Goal: Book appointment/travel/reservation

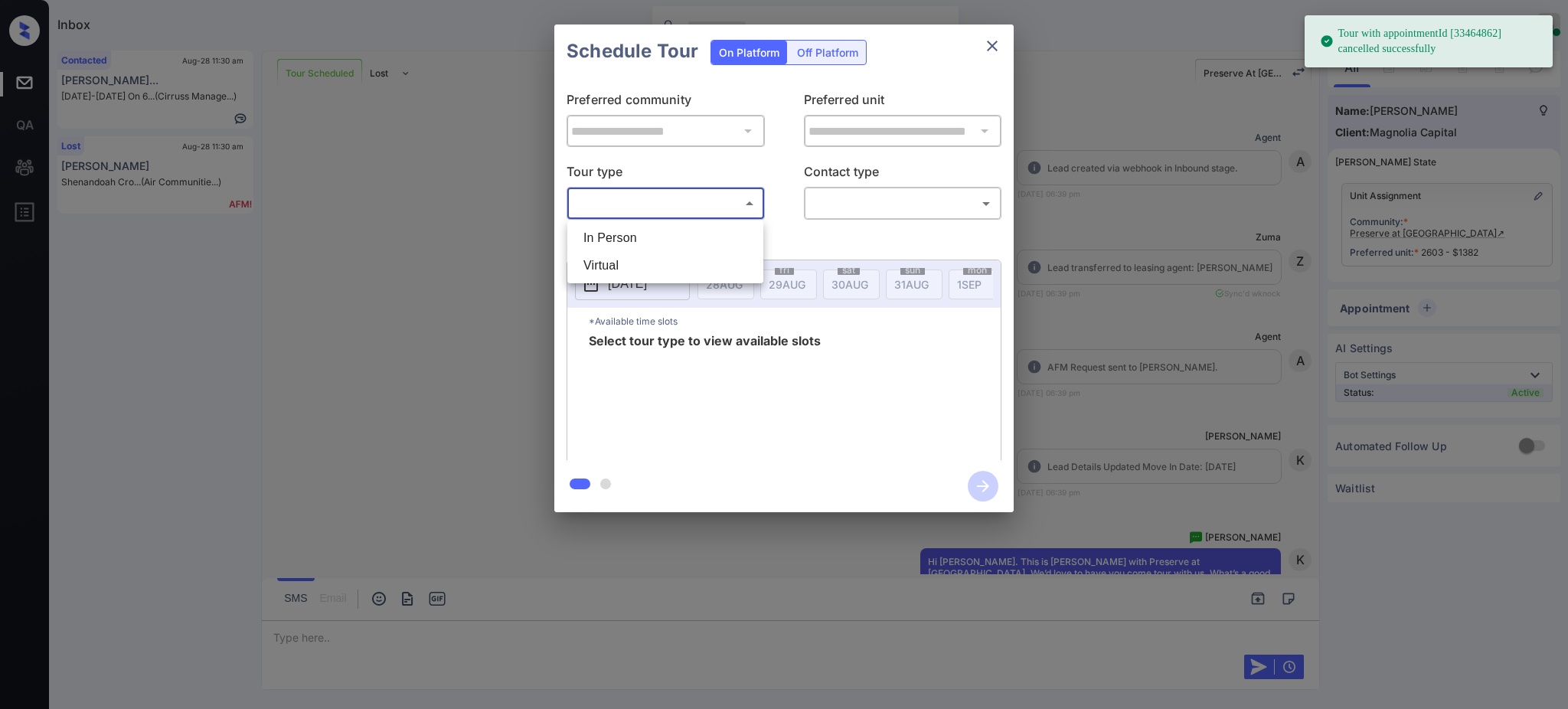
scroll to position [3784, 0]
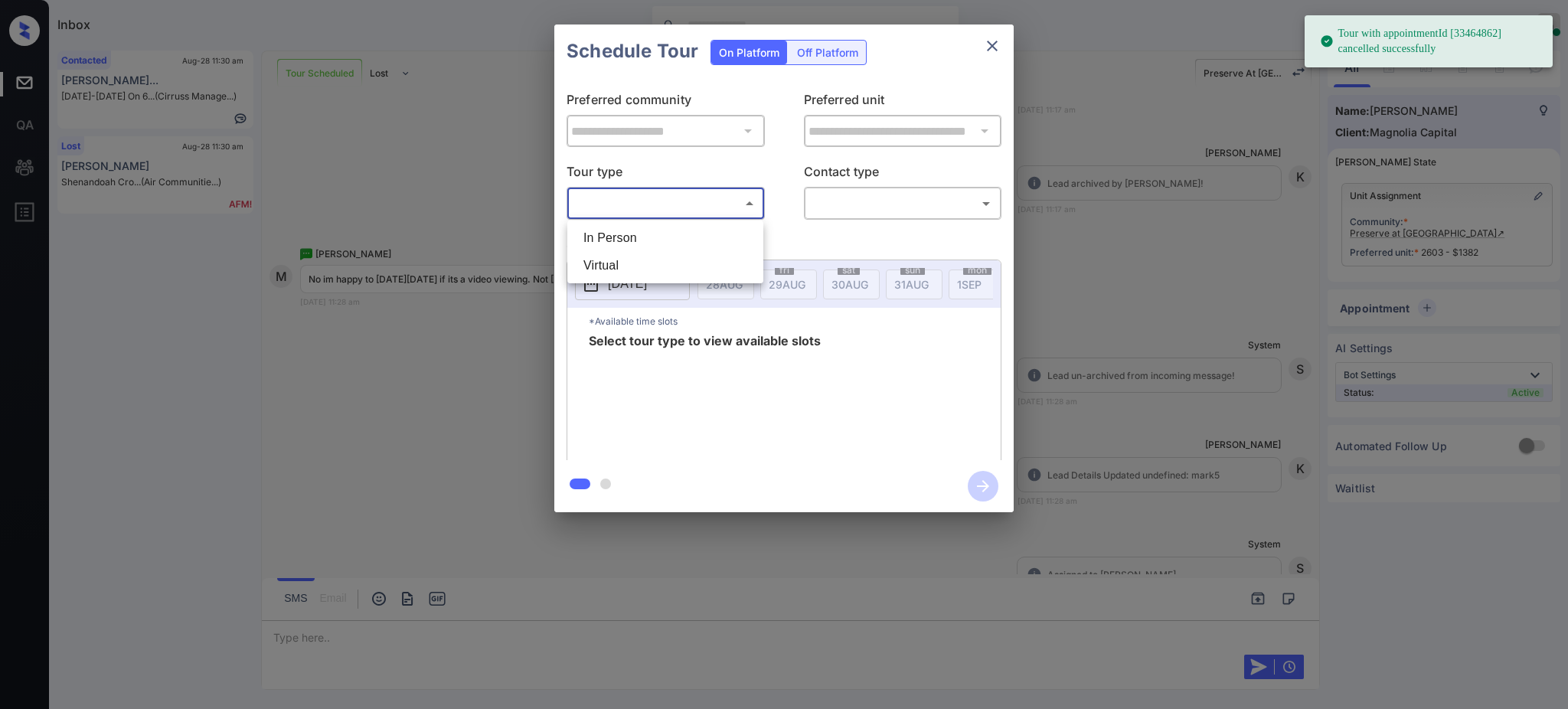
click at [656, 205] on body "Tour with appointmentId [33464862] cancelled successfully Inbox Ajay Kumar Onli…" at bounding box center [784, 354] width 1568 height 709
click at [630, 239] on li "In Person" at bounding box center [665, 238] width 188 height 28
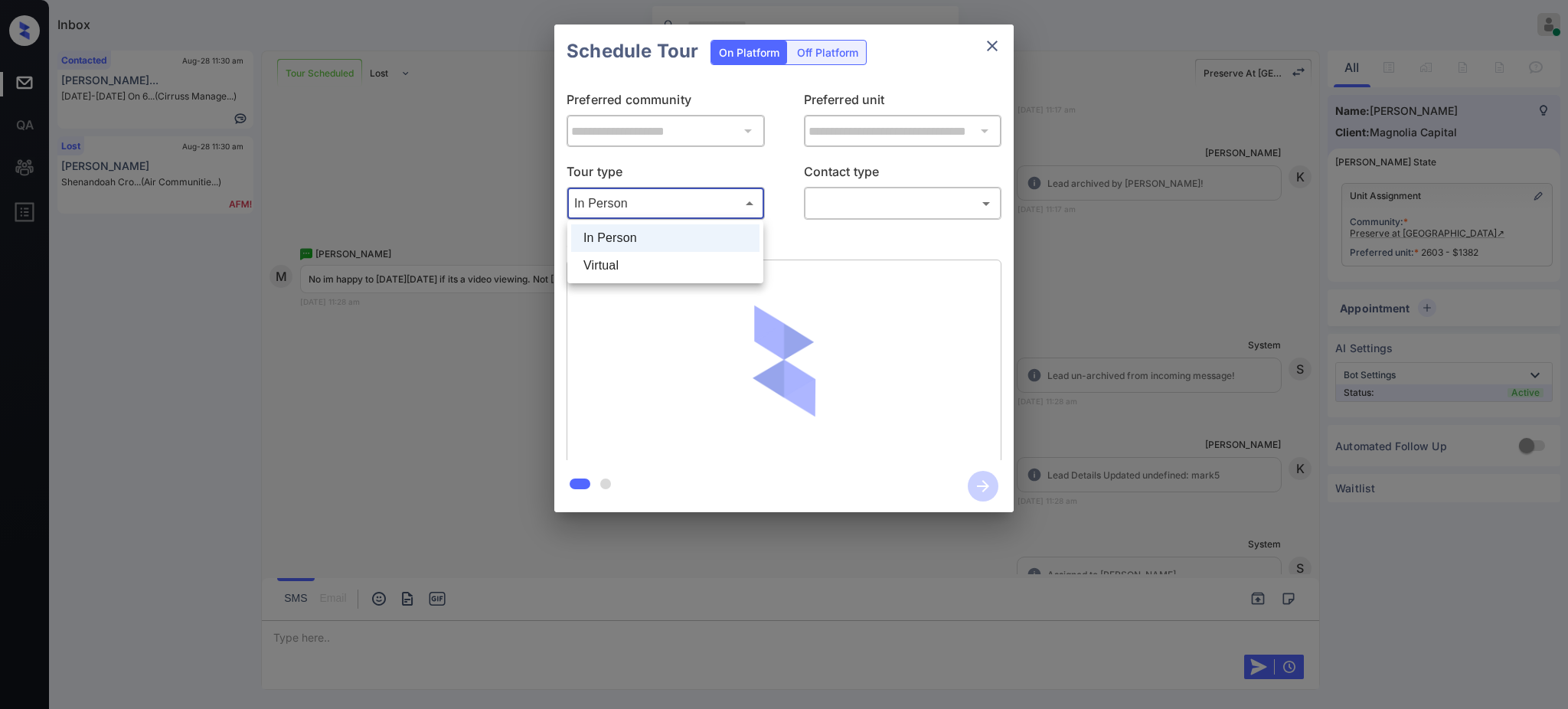
click at [634, 216] on body "Tour with appointmentId [33464862] cancelled successfully Inbox Ajay Kumar Onli…" at bounding box center [784, 354] width 1568 height 709
click at [627, 269] on li "Virtual" at bounding box center [665, 265] width 188 height 28
type input "*******"
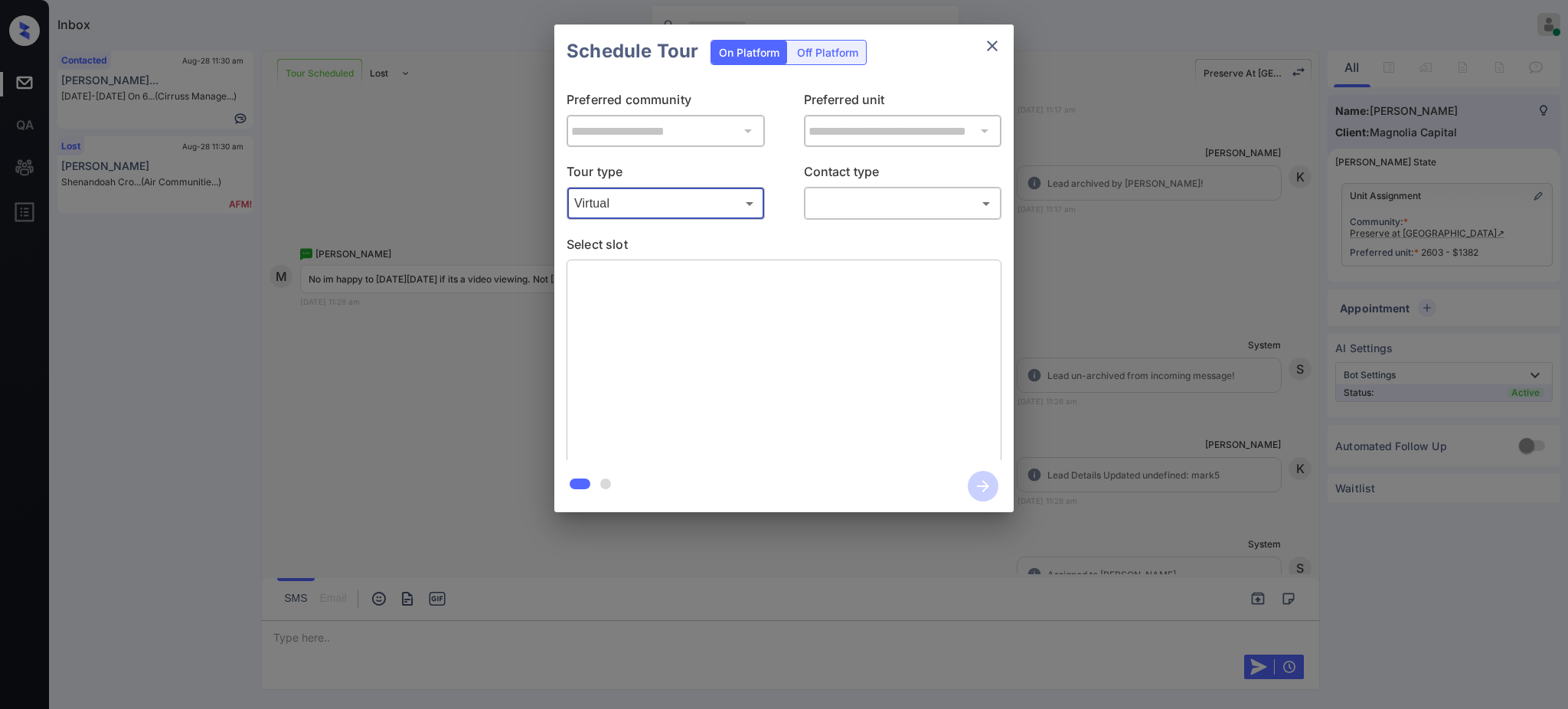
click at [840, 205] on body "Inbox Ajay Kumar Online Set yourself offline Set yourself on break Profile Swit…" at bounding box center [784, 354] width 1568 height 709
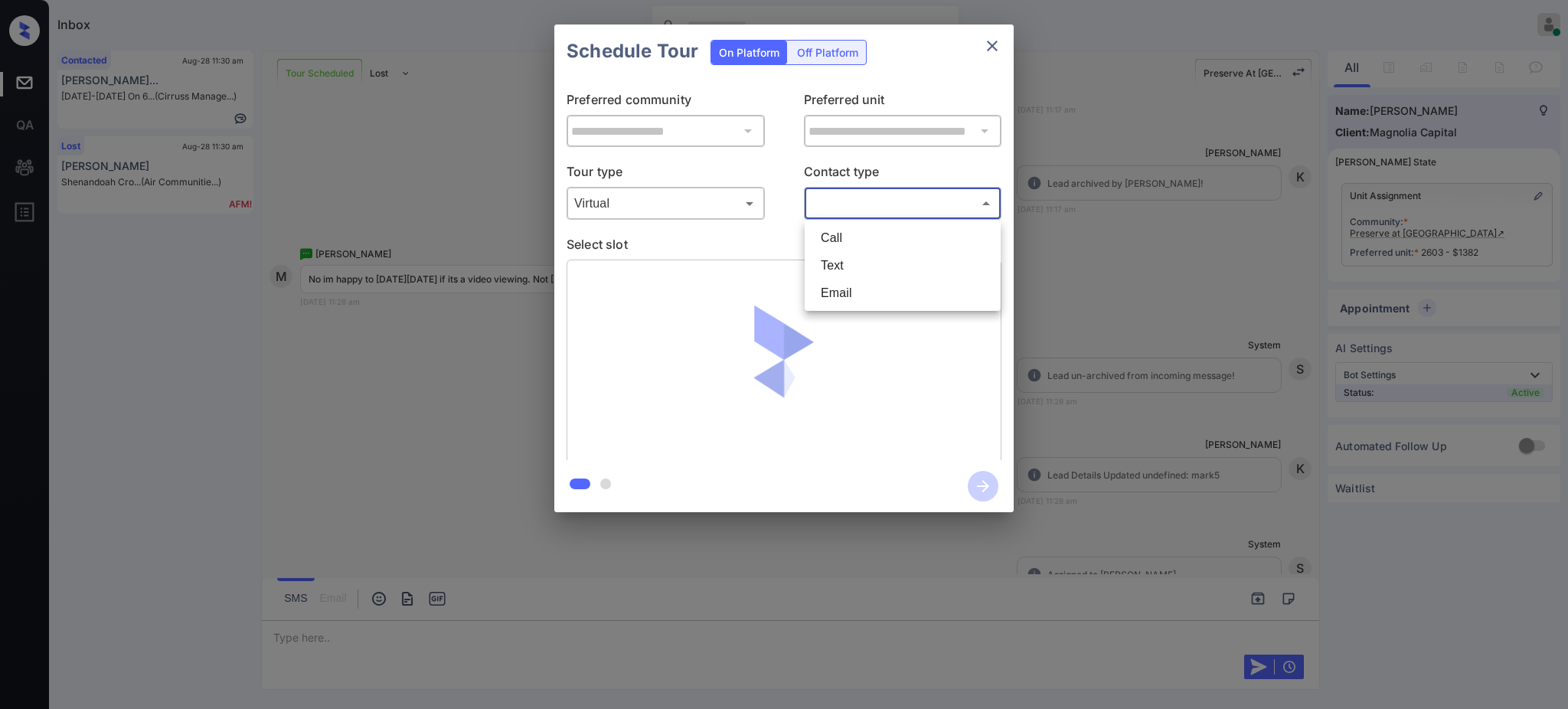
click at [841, 208] on div at bounding box center [784, 354] width 1568 height 709
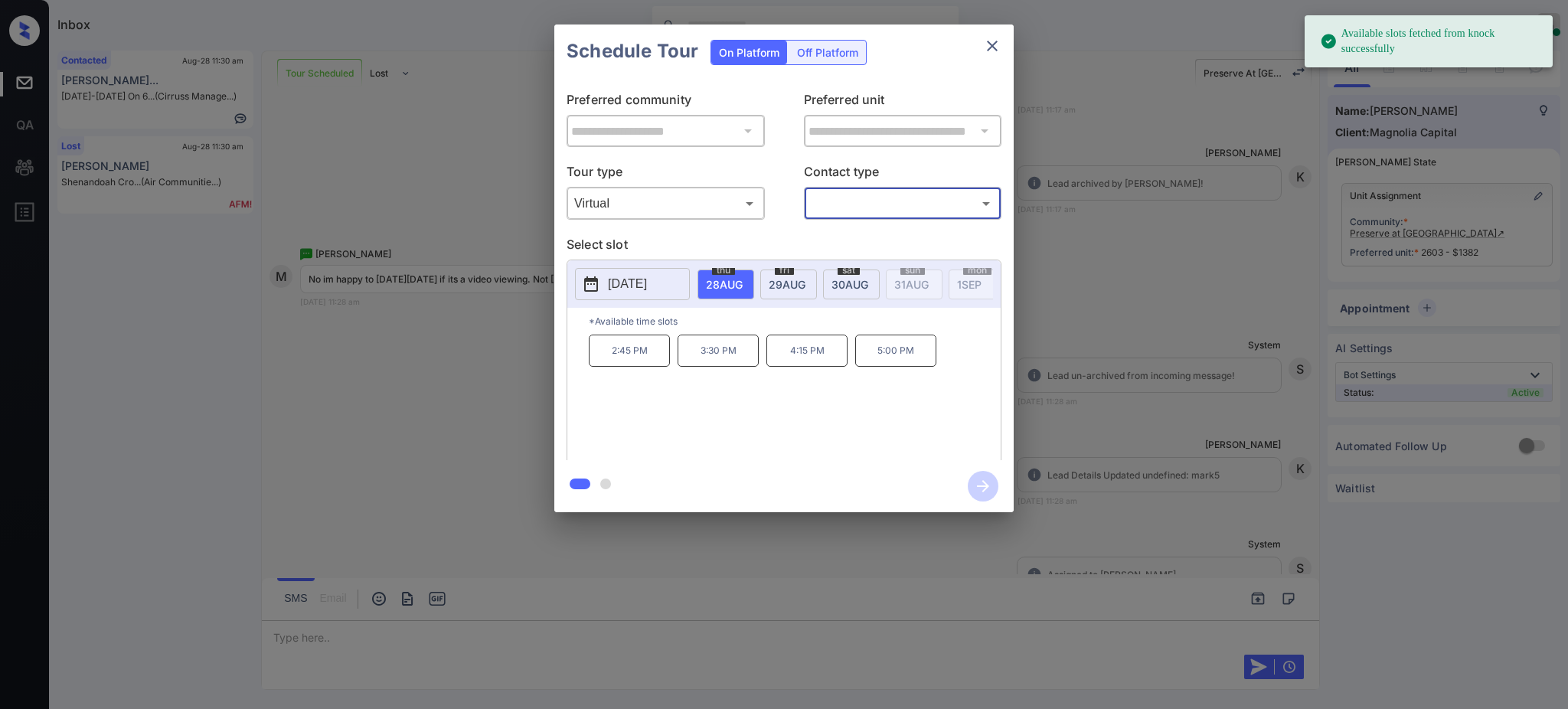
click at [841, 203] on body "Available slots fetched from knock successfully Inbox Ajay Kumar Online Set you…" at bounding box center [784, 354] width 1568 height 709
click at [838, 258] on li "Text" at bounding box center [902, 265] width 188 height 28
type input "****"
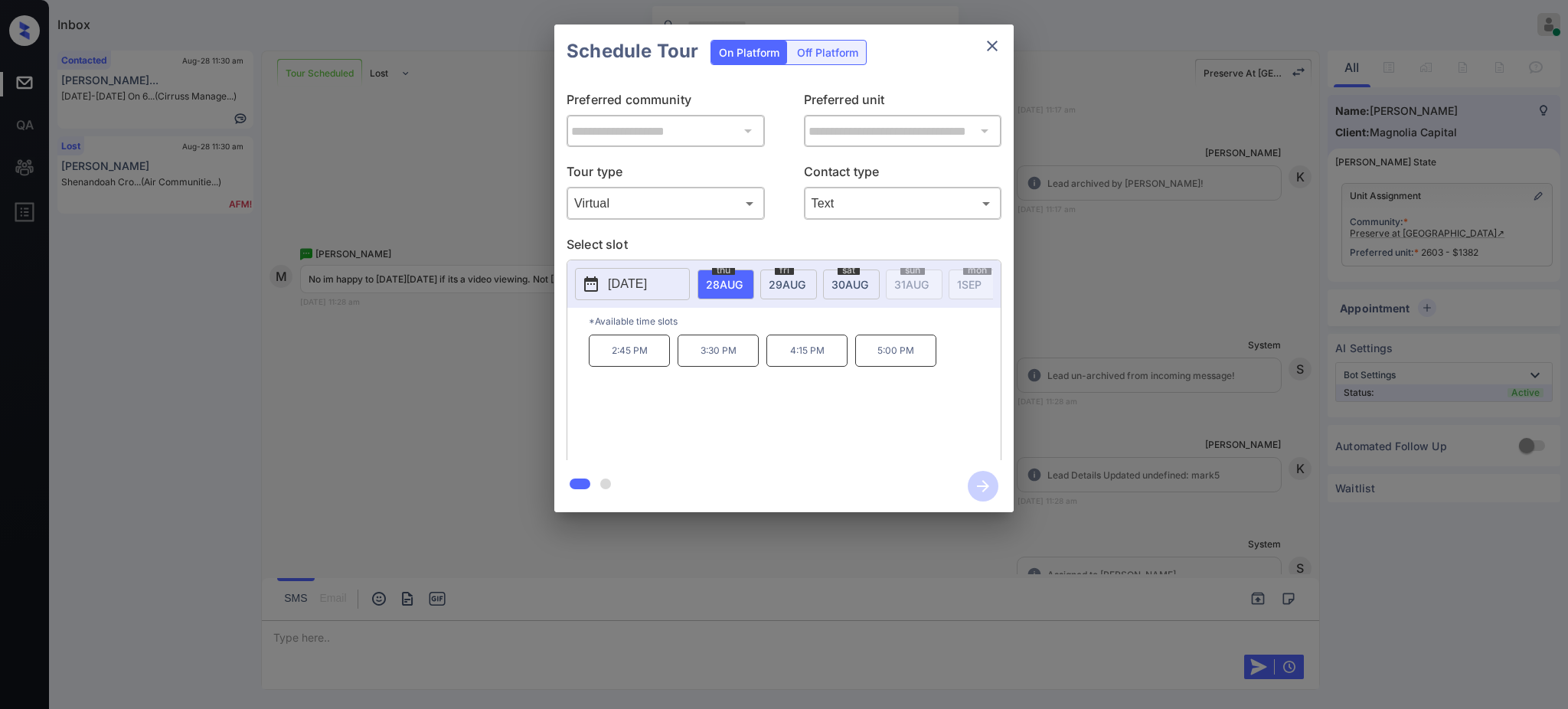
click at [774, 270] on div "fri 29 AUG" at bounding box center [789, 285] width 57 height 30
drag, startPoint x: 695, startPoint y: 362, endPoint x: 748, endPoint y: 364, distance: 53.0
click at [748, 364] on p "3:00 PM" at bounding box center [718, 351] width 81 height 32
copy p "3:00 PM"
click at [994, 37] on icon "close" at bounding box center [992, 46] width 18 height 18
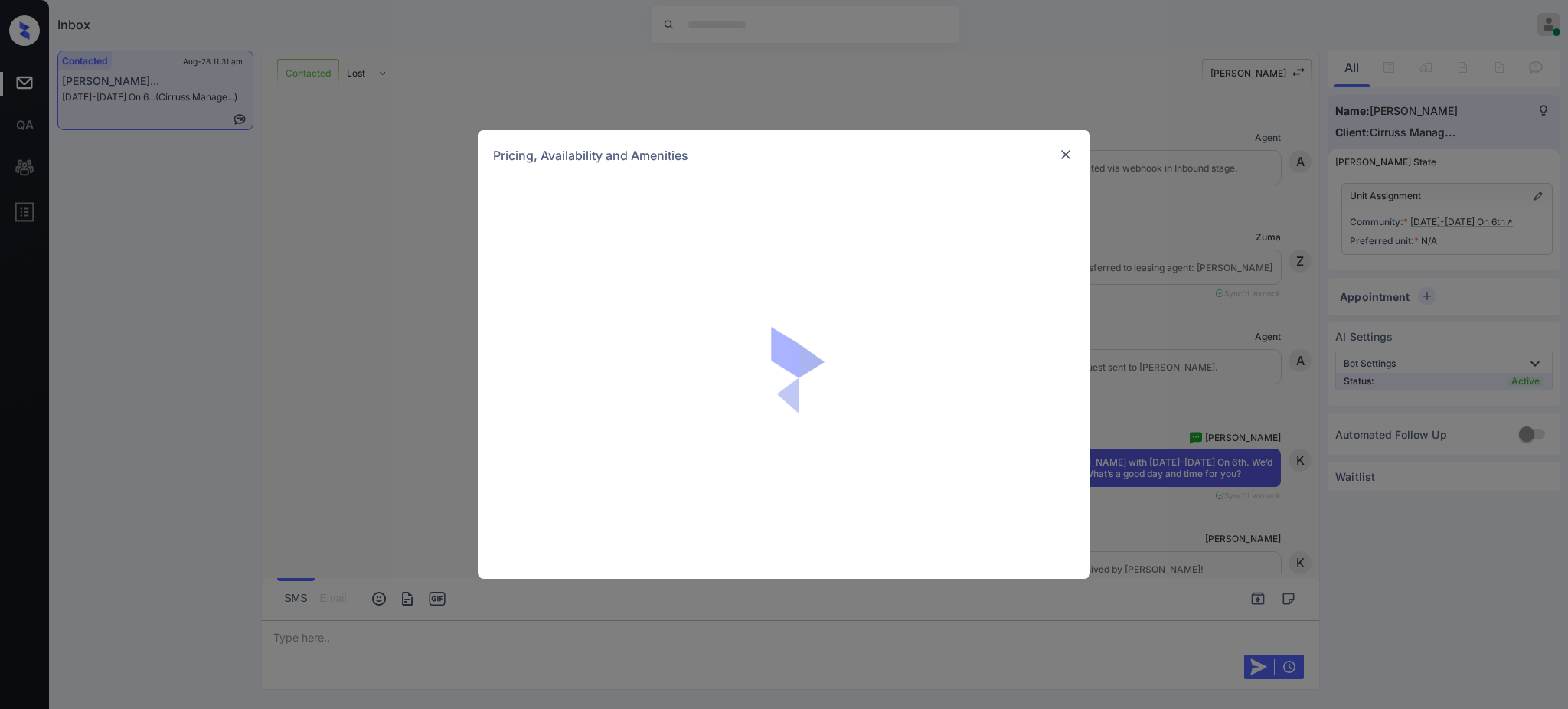
scroll to position [1532, 0]
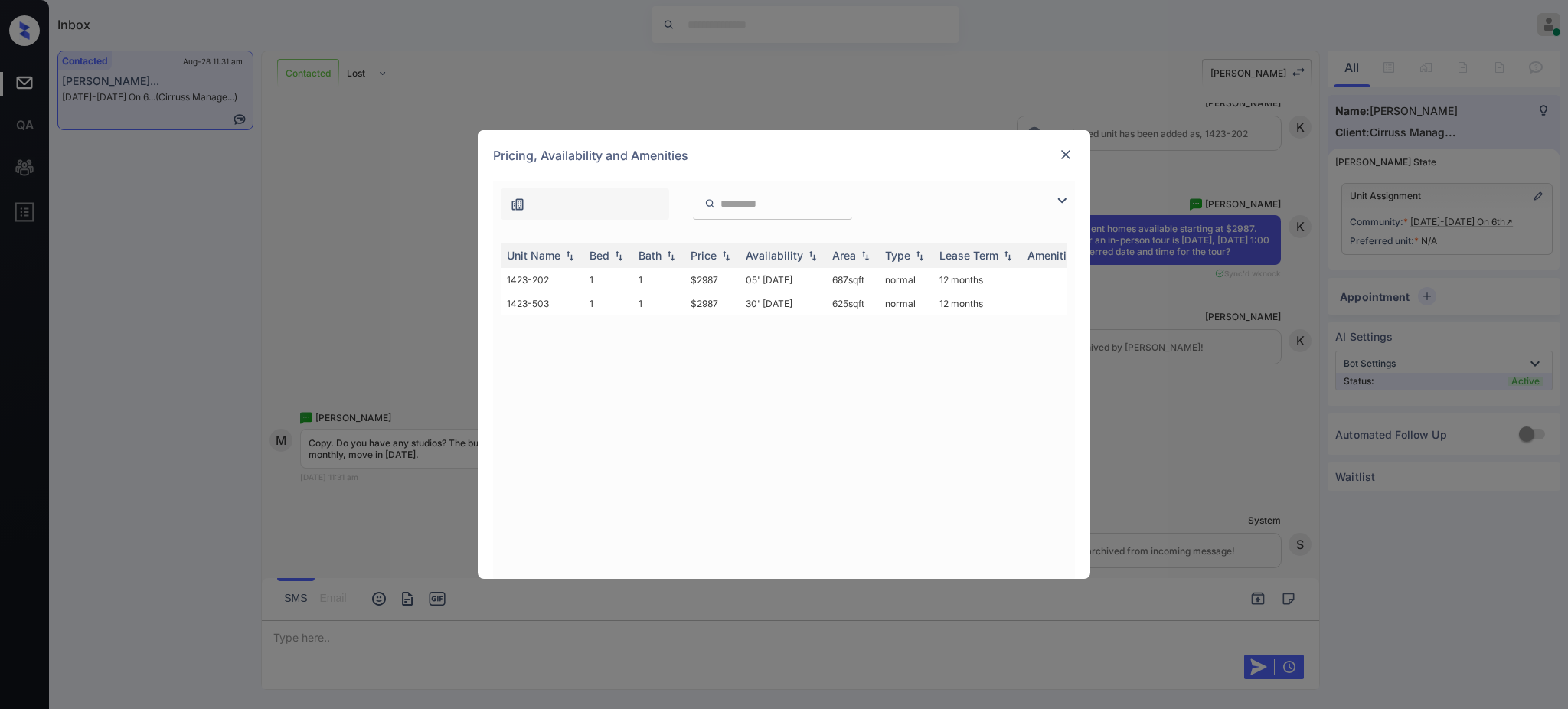
click at [1073, 149] on img at bounding box center [1066, 155] width 15 height 15
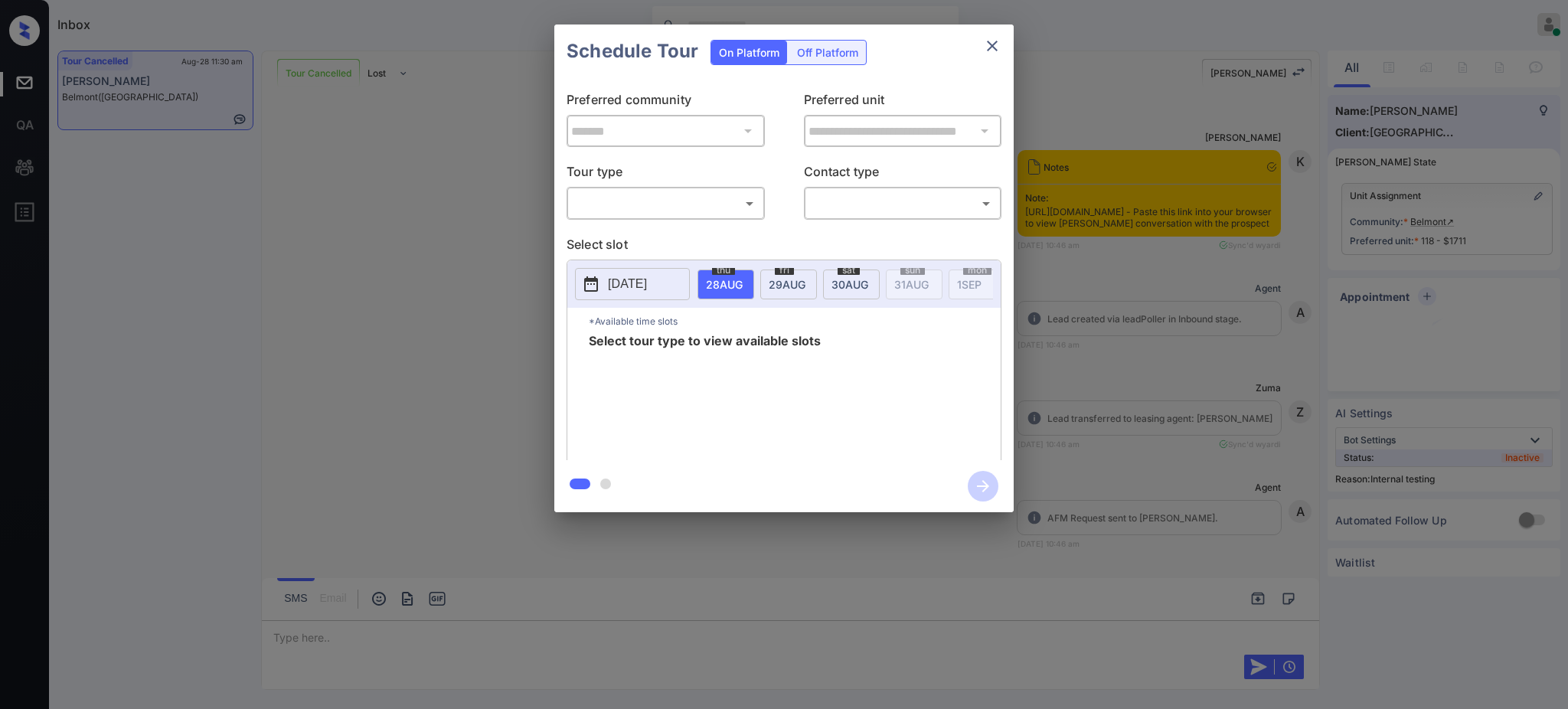
scroll to position [6052, 0]
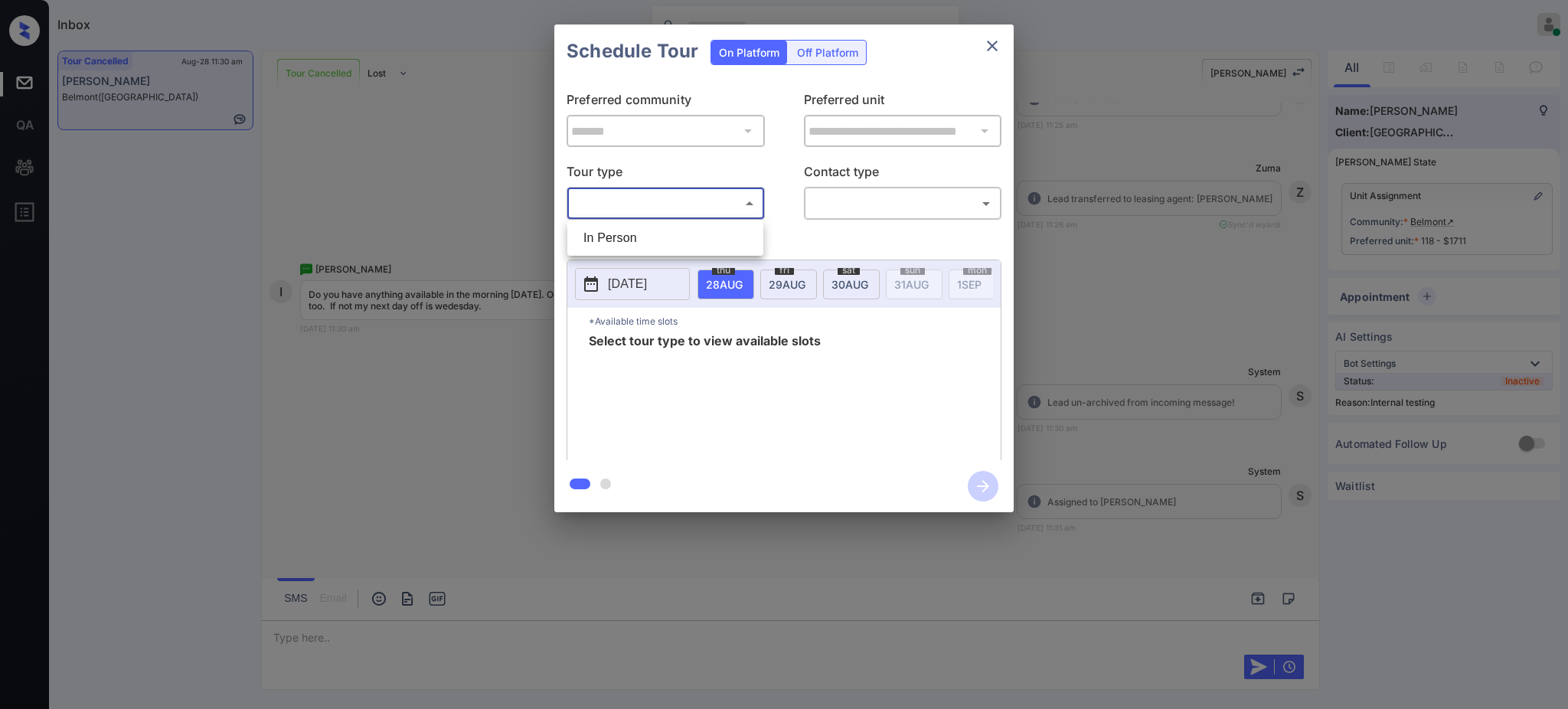
click at [666, 208] on body "Inbox Ajay Kumar Online Set yourself offline Set yourself on break Profile Swit…" at bounding box center [784, 354] width 1568 height 709
click at [654, 231] on li "In Person" at bounding box center [665, 238] width 188 height 28
type input "********"
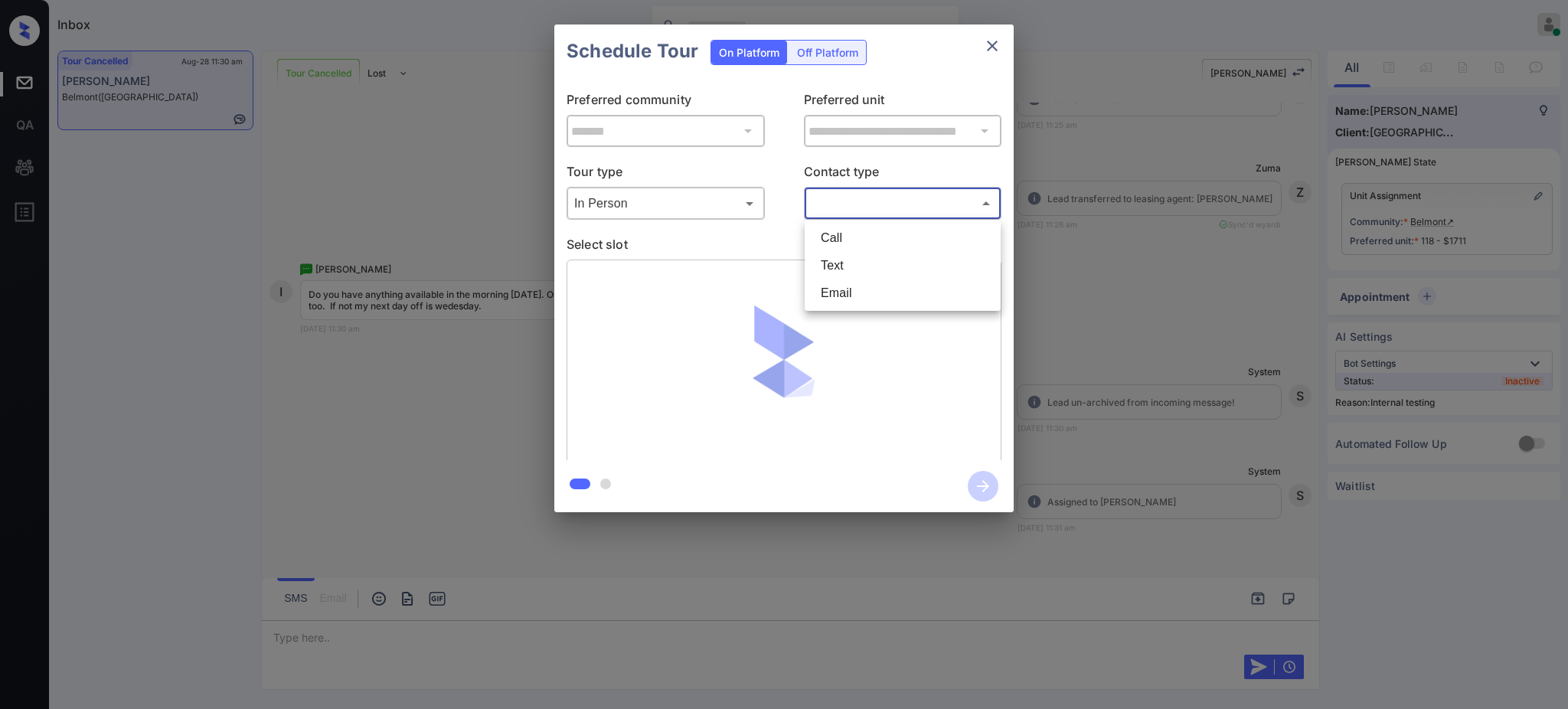
click at [863, 207] on body "Inbox Ajay Kumar Online Set yourself offline Set yourself on break Profile Swit…" at bounding box center [784, 354] width 1568 height 709
click at [837, 264] on li "Text" at bounding box center [902, 265] width 188 height 28
type input "****"
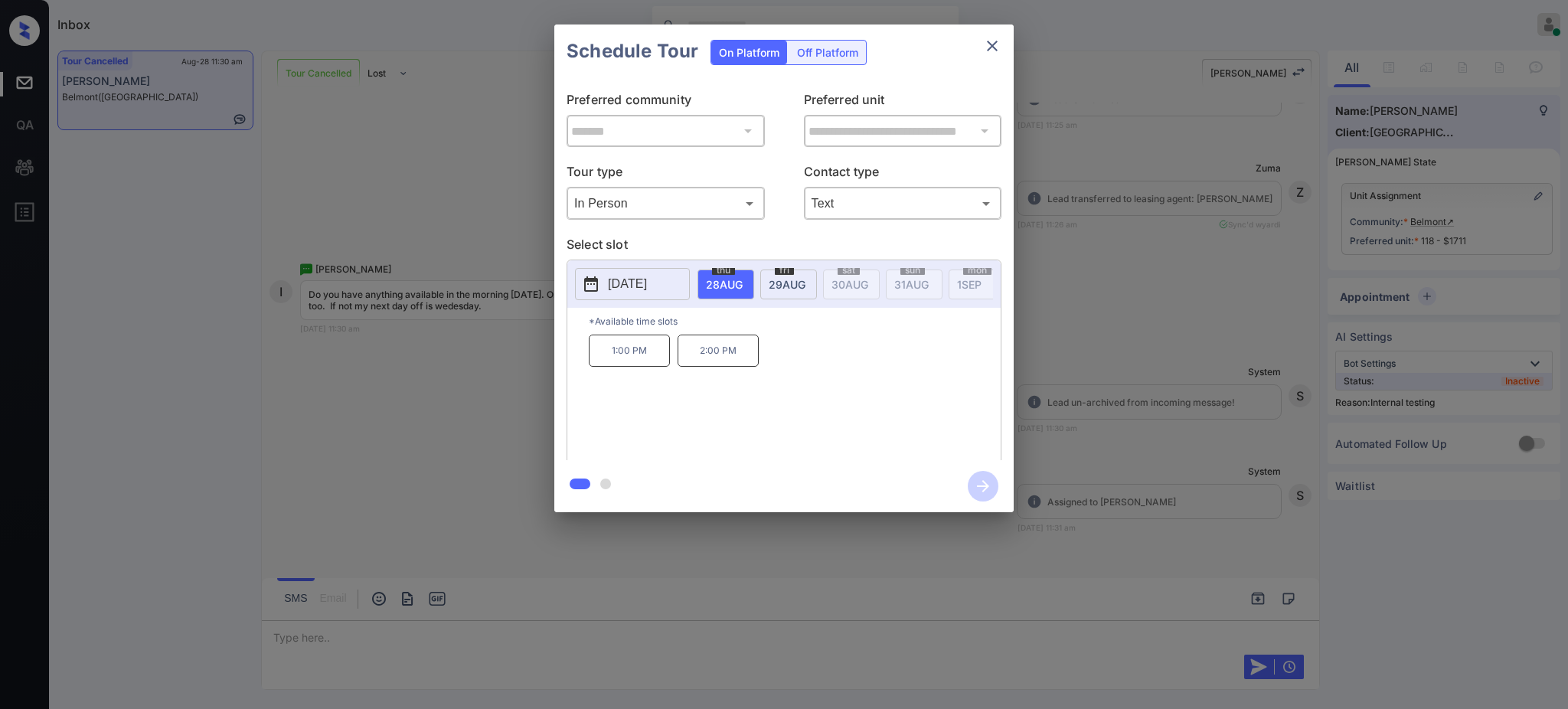
click at [799, 270] on div "fri 29 AUG" at bounding box center [789, 285] width 57 height 30
drag, startPoint x: 583, startPoint y: 363, endPoint x: 669, endPoint y: 369, distance: 86.2
click at [668, 369] on div "*Available time slots 10:00 AM 11:00 AM 12:00 PM 1:00 PM 2:00 PM" at bounding box center [784, 387] width 433 height 157
copy p "10:00 AM"
click at [994, 42] on icon "close" at bounding box center [992, 46] width 18 height 18
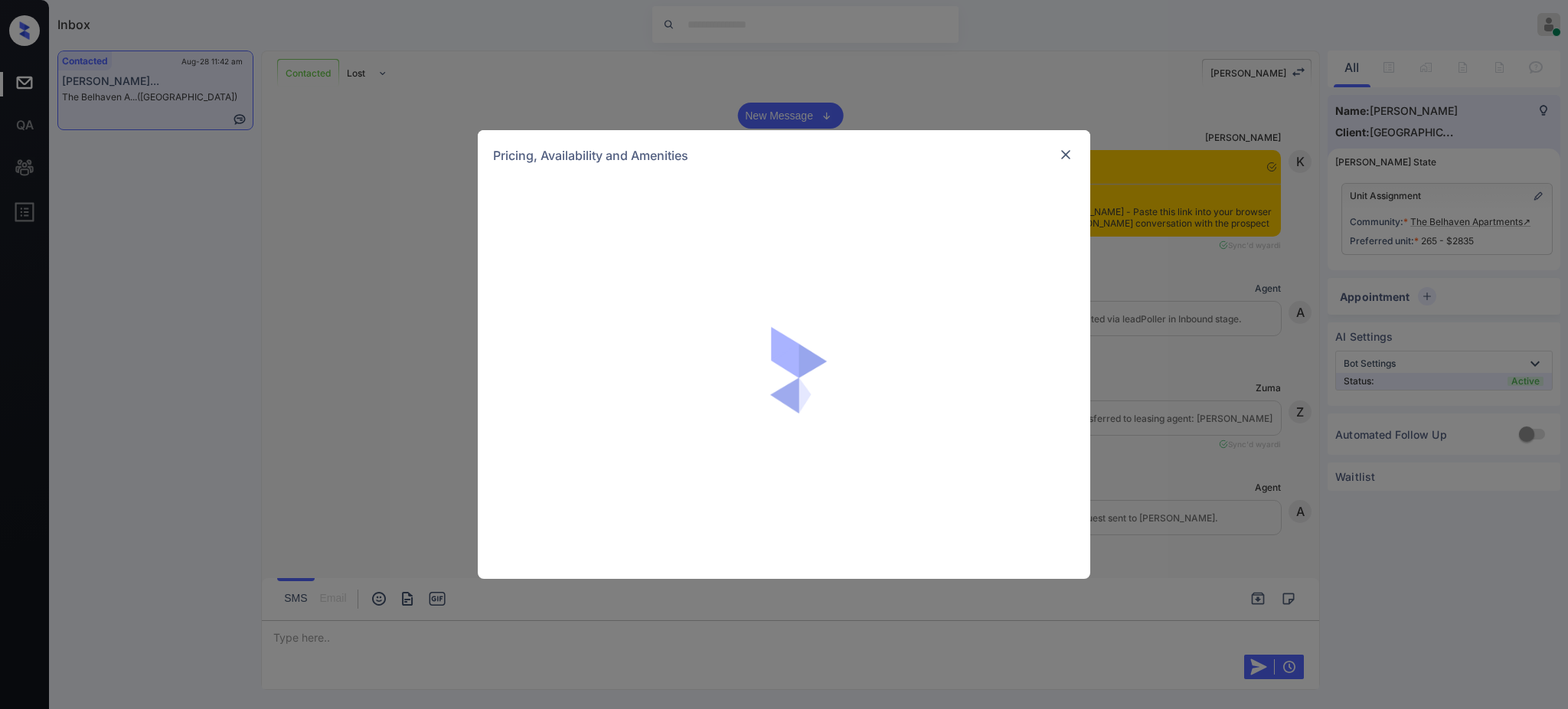
scroll to position [3108, 0]
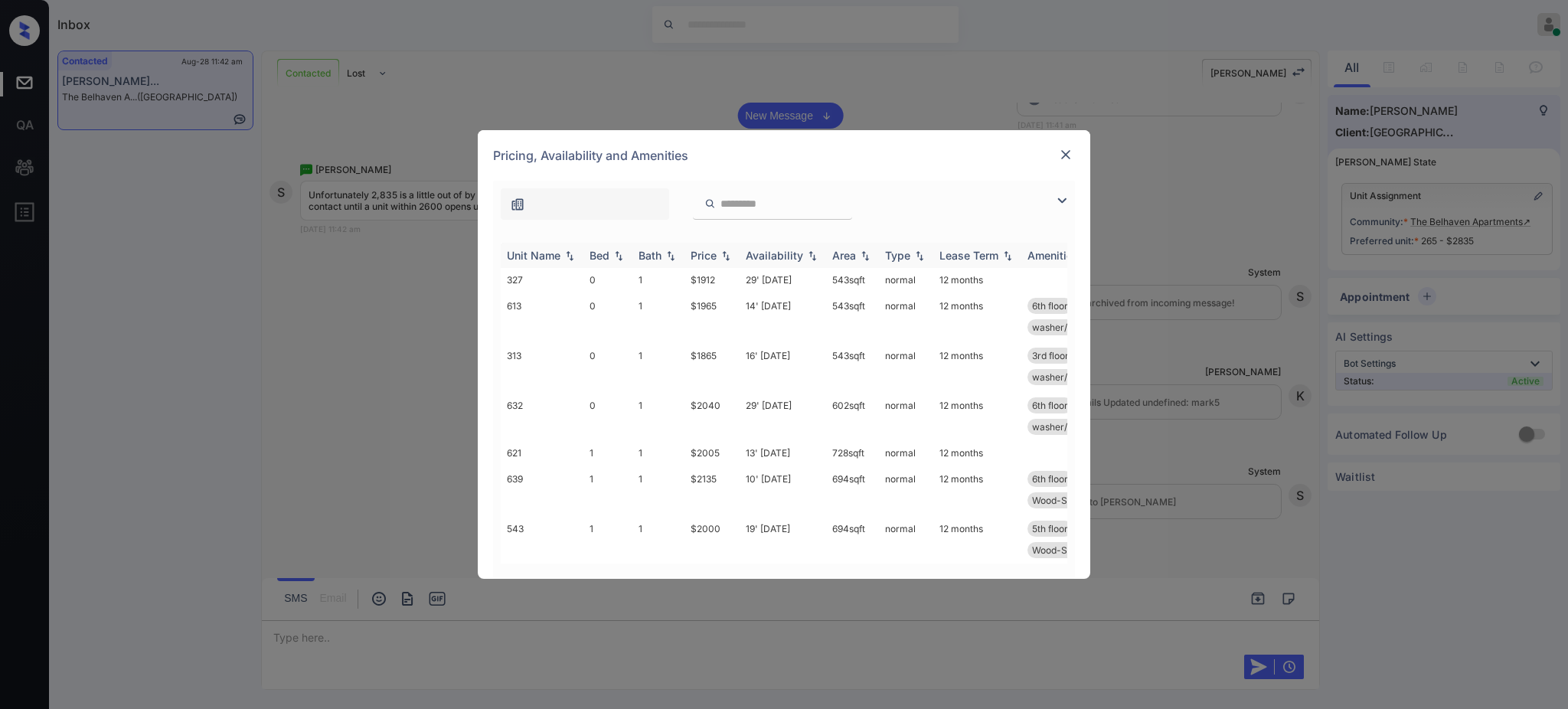
click at [607, 262] on div "Bed" at bounding box center [600, 255] width 20 height 13
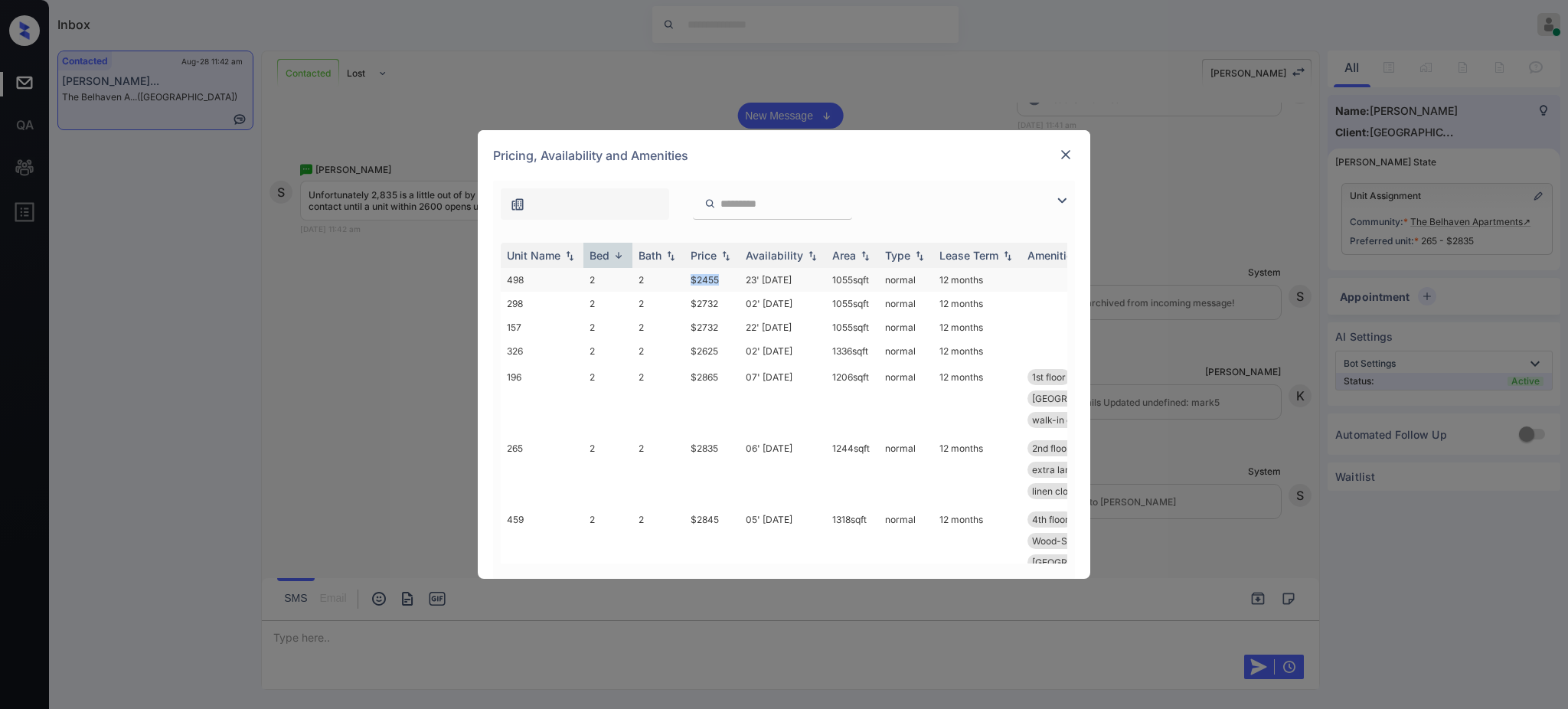
drag, startPoint x: 689, startPoint y: 280, endPoint x: 730, endPoint y: 285, distance: 41.3
click at [725, 280] on td "$2455" at bounding box center [712, 280] width 55 height 23
copy td "$2455"
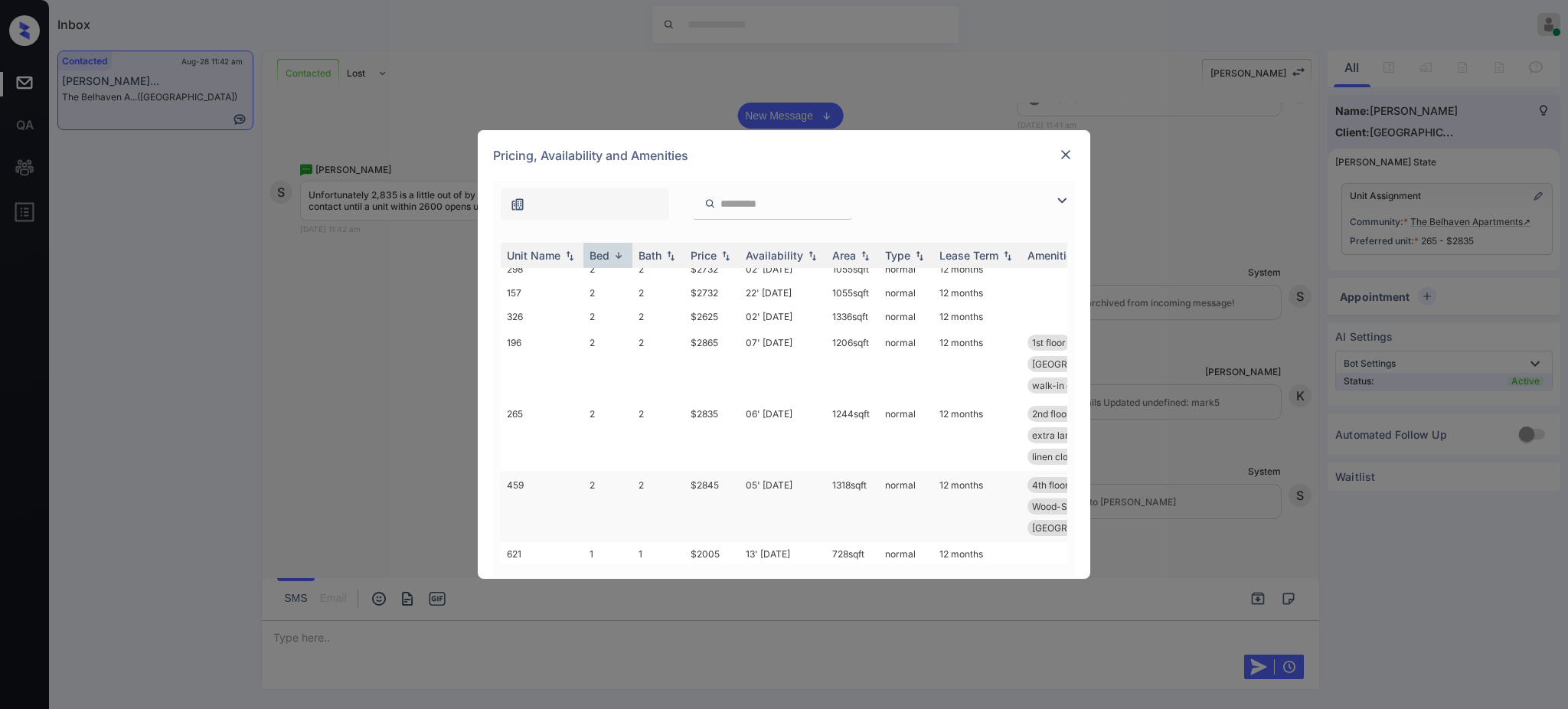
scroll to position [0, 0]
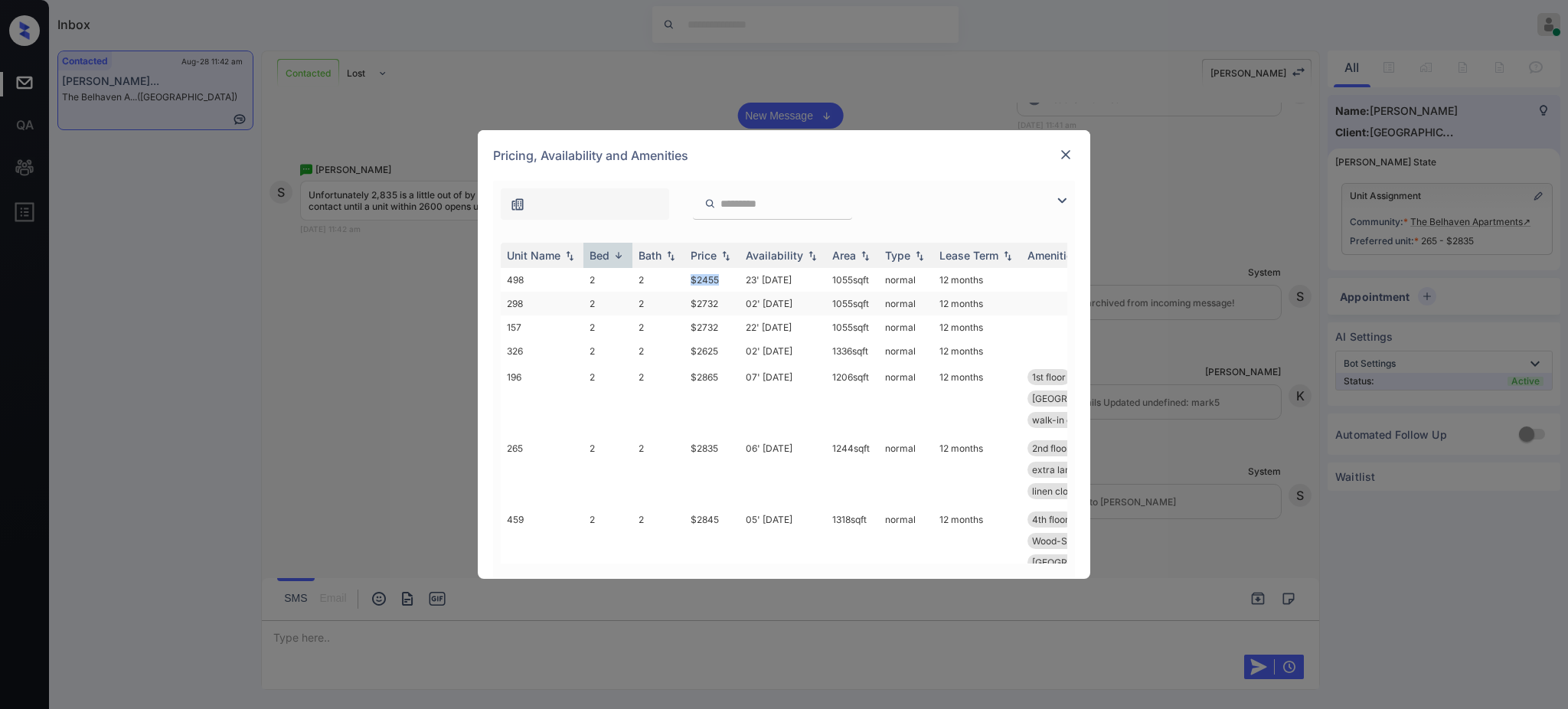
copy td "$2455"
click at [1061, 147] on img at bounding box center [1066, 155] width 15 height 15
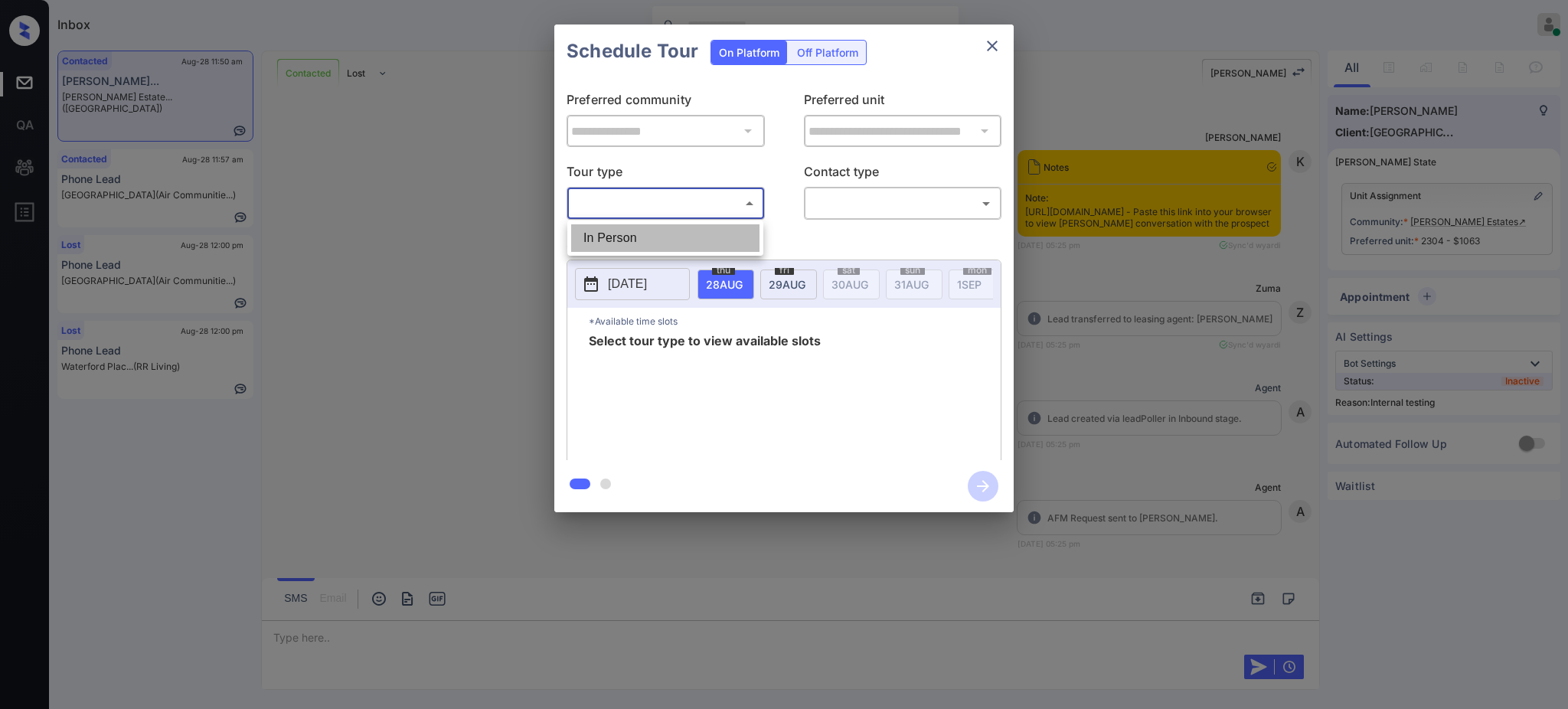
click at [684, 230] on li "In Person" at bounding box center [665, 238] width 188 height 28
type input "********"
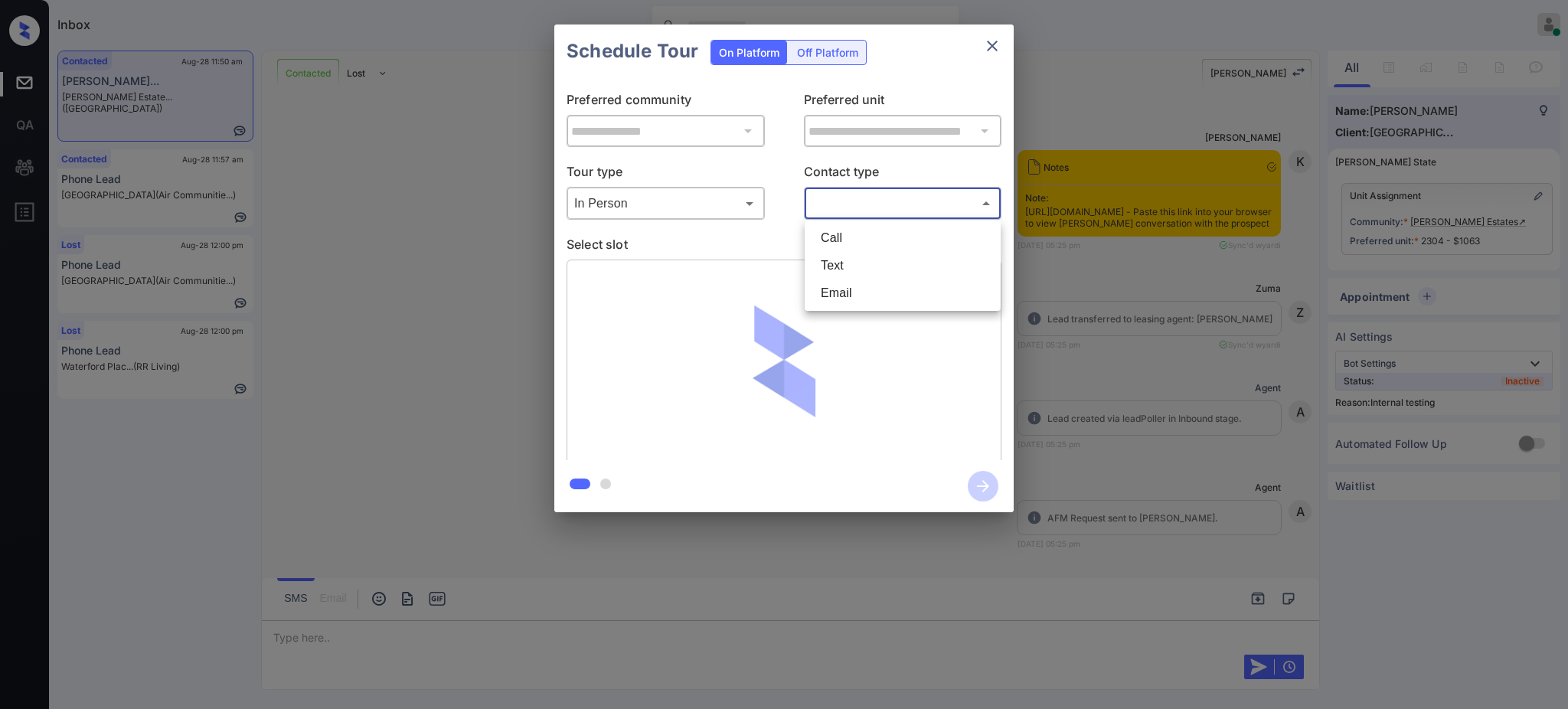
click at [841, 208] on body "Inbox [PERSON_NAME] Online Set yourself offline Set yourself on break Profile S…" at bounding box center [784, 354] width 1568 height 709
click at [841, 262] on li "Text" at bounding box center [902, 265] width 188 height 28
type input "****"
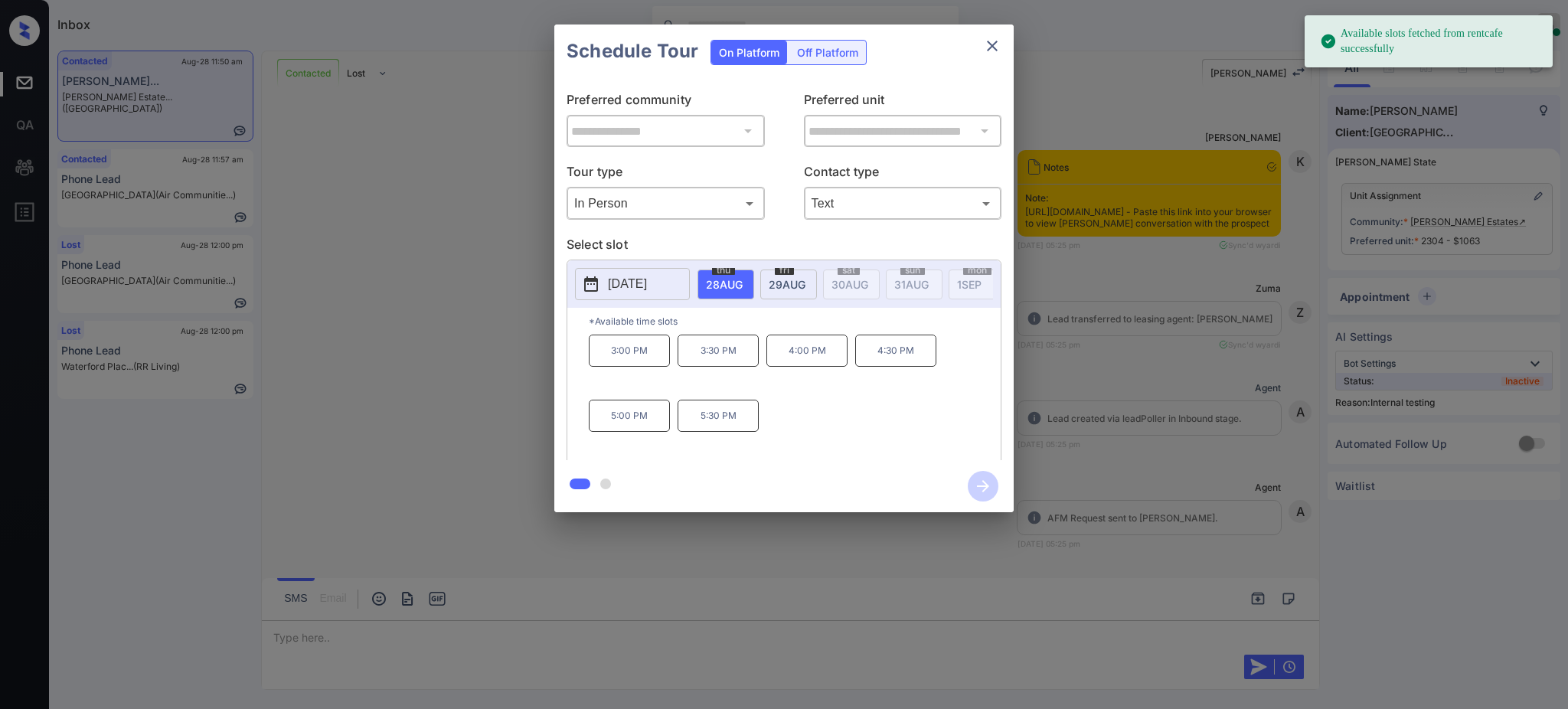
click at [640, 289] on p "[DATE]" at bounding box center [628, 285] width 39 height 18
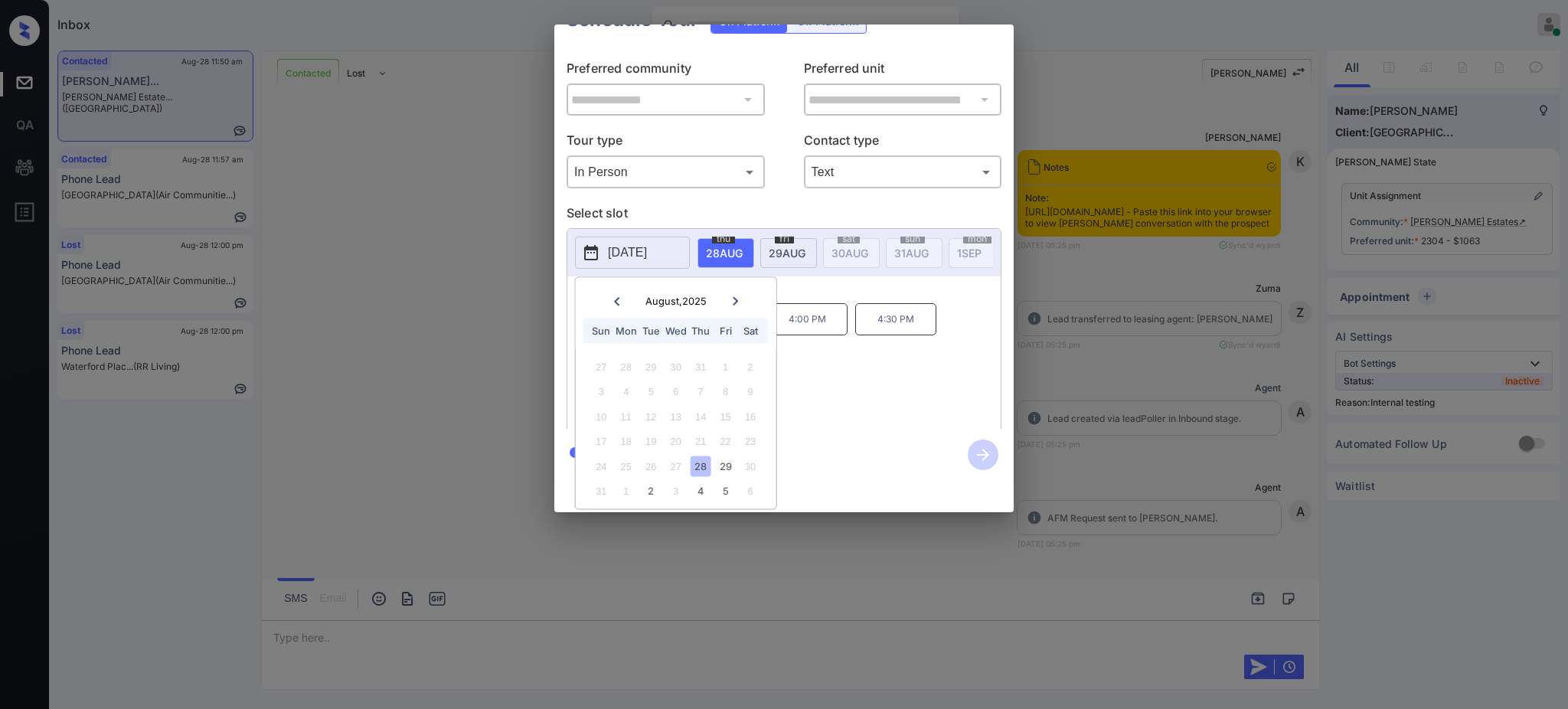
scroll to position [50, 0]
click at [733, 296] on icon at bounding box center [735, 301] width 5 height 8
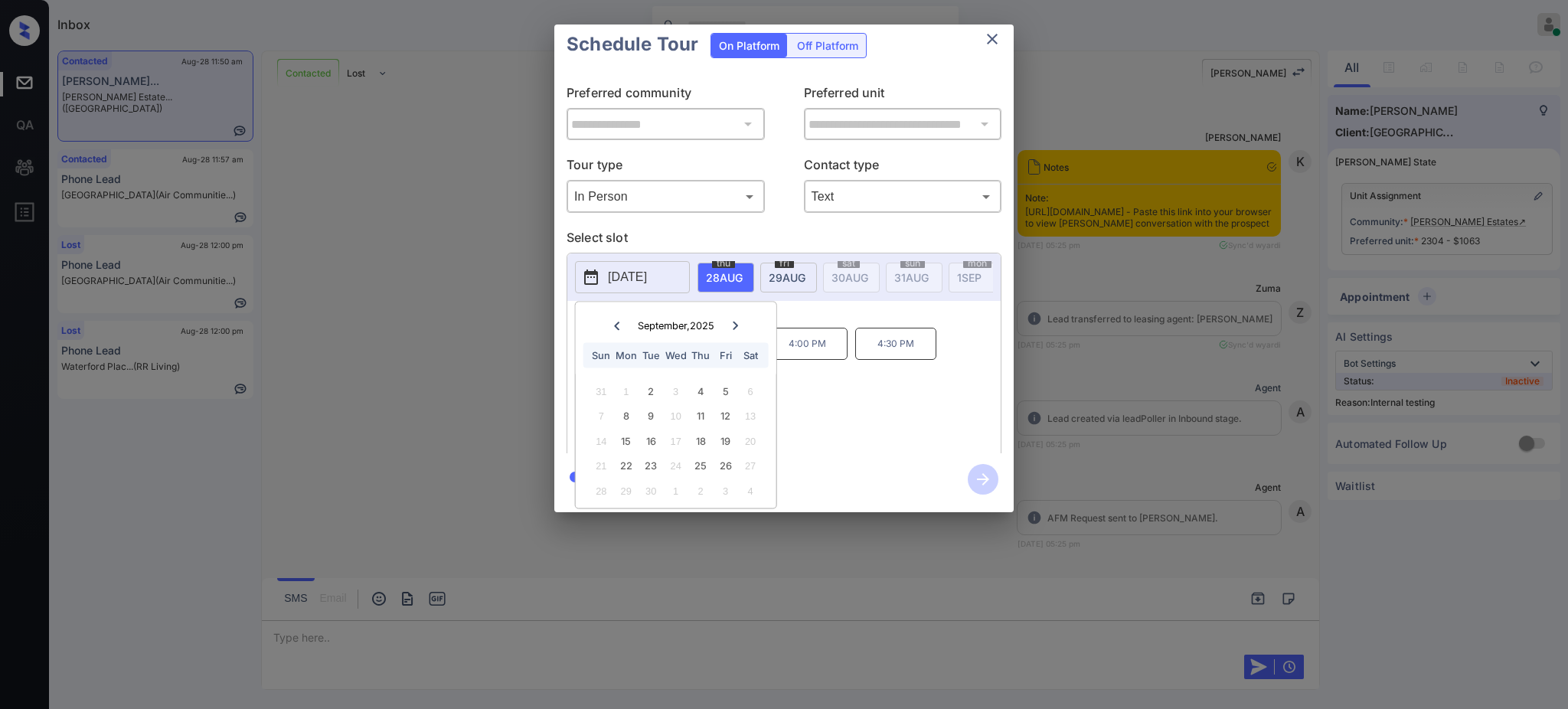
click at [612, 321] on icon at bounding box center [616, 325] width 9 height 9
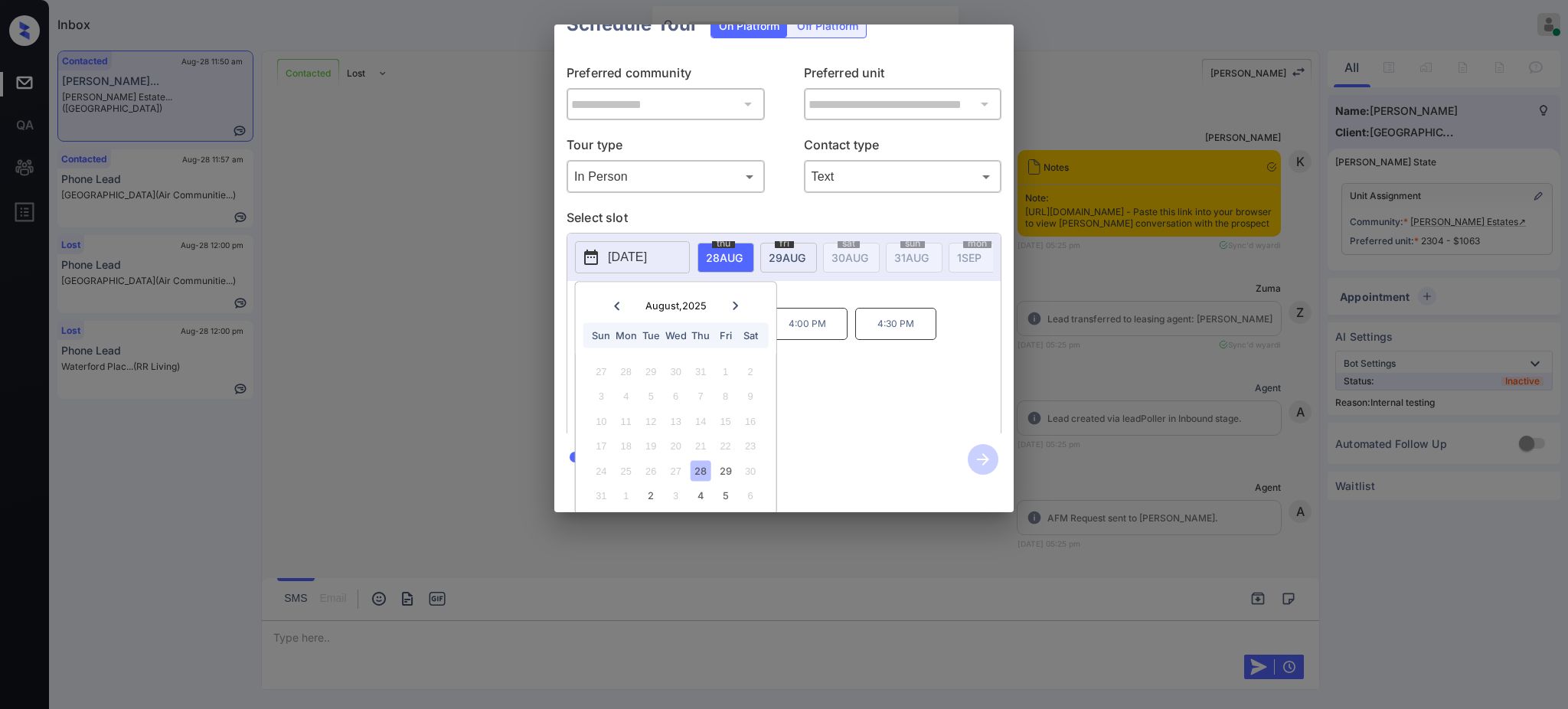
scroll to position [50, 0]
click at [731, 296] on icon at bounding box center [735, 301] width 9 height 9
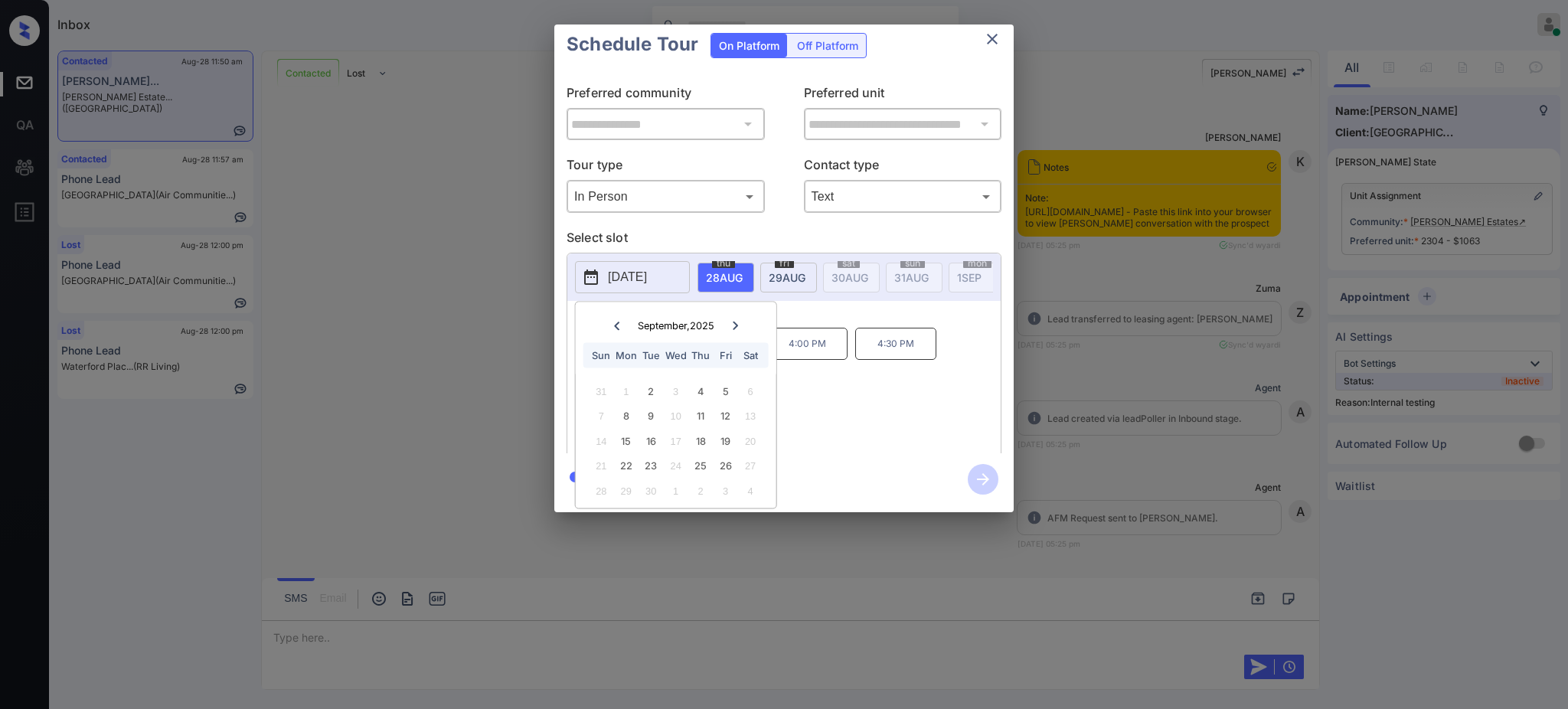
scroll to position [0, 0]
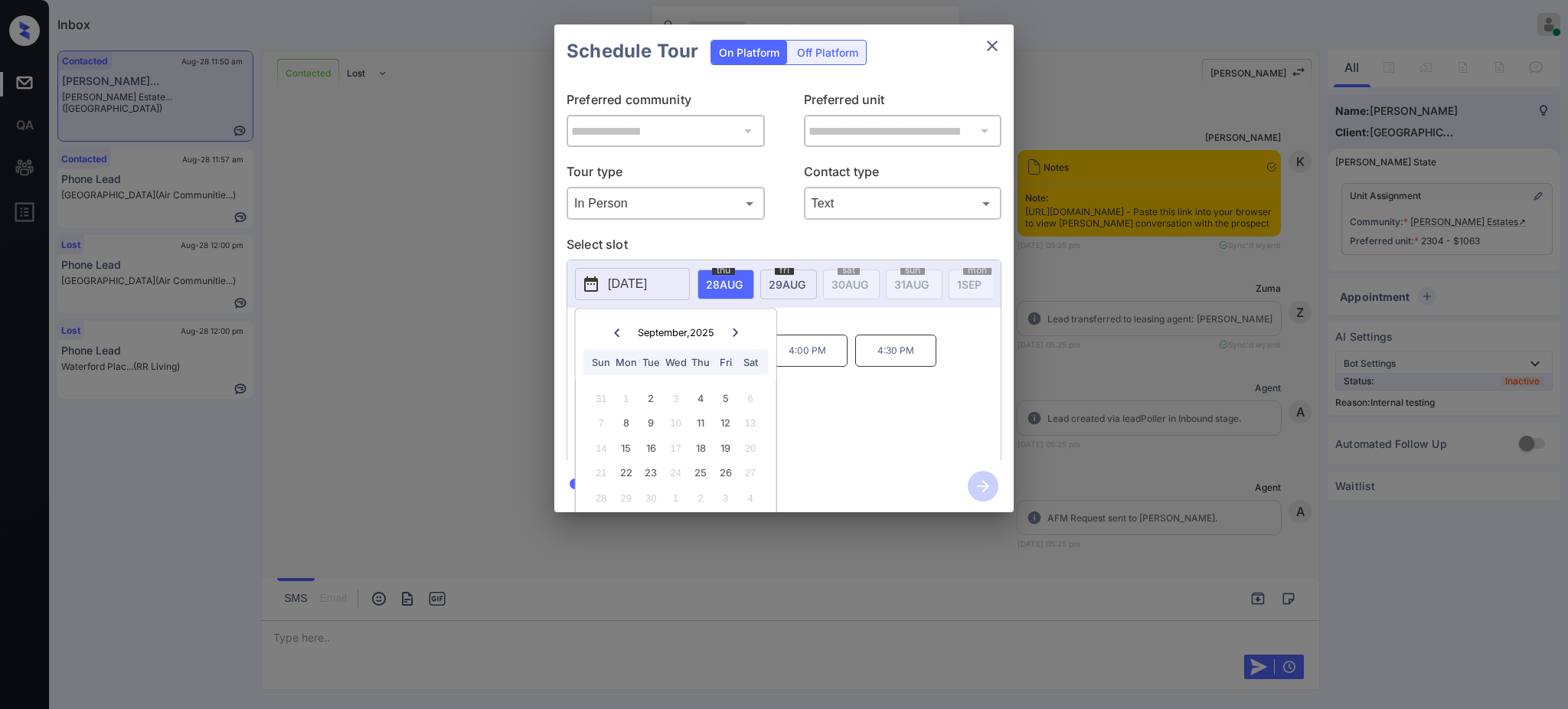
click at [1217, 449] on div "**********" at bounding box center [784, 269] width 1568 height 537
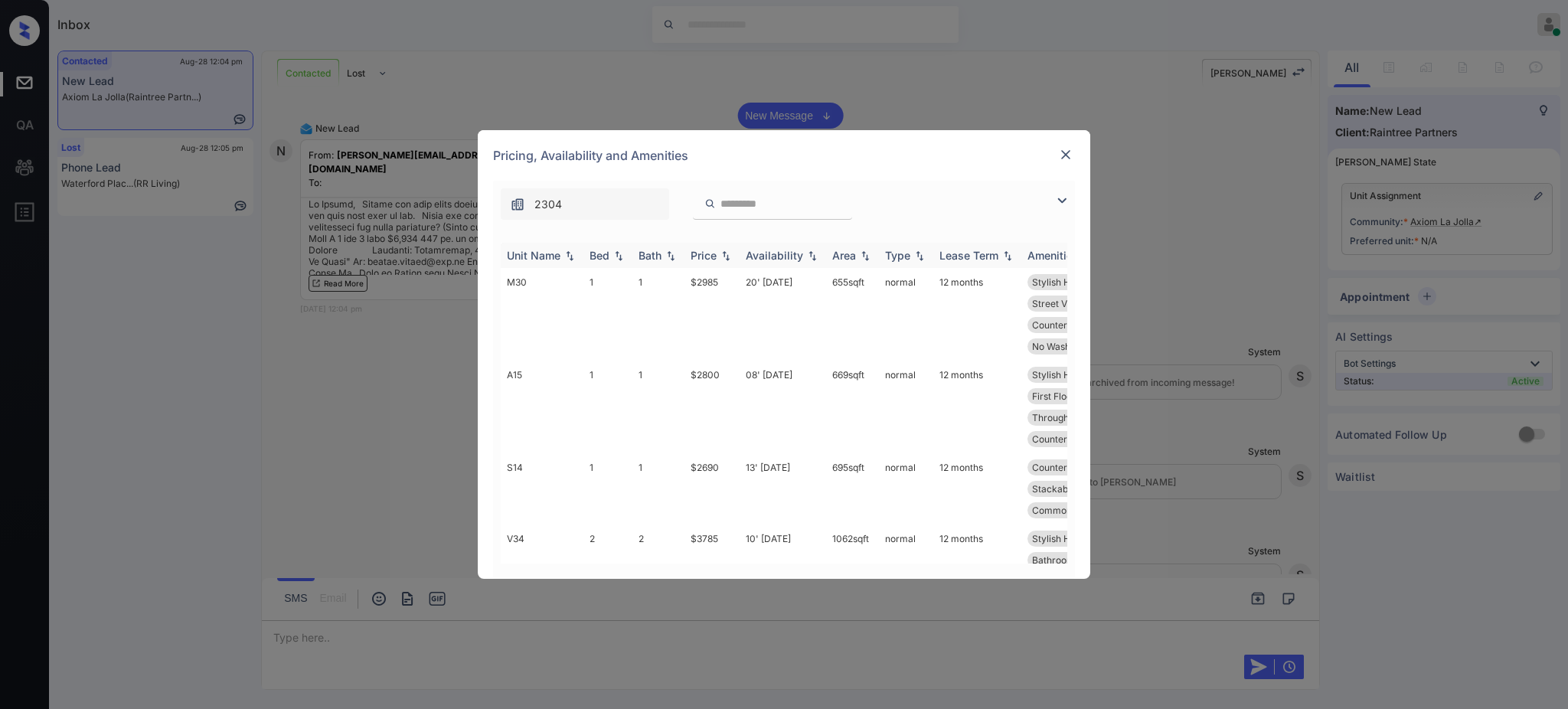
click at [602, 254] on div "Bed" at bounding box center [600, 255] width 20 height 13
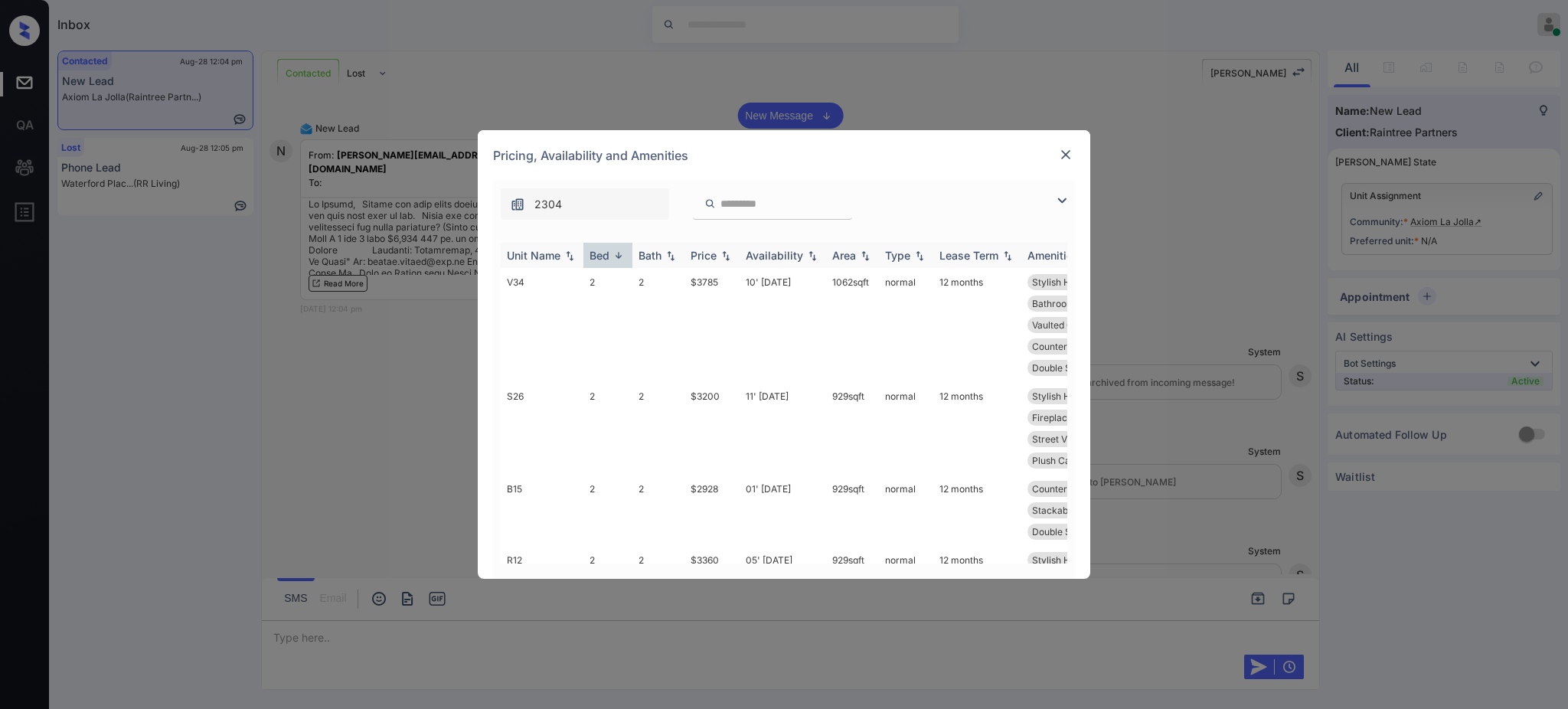
click at [602, 254] on div "Bed" at bounding box center [600, 255] width 20 height 13
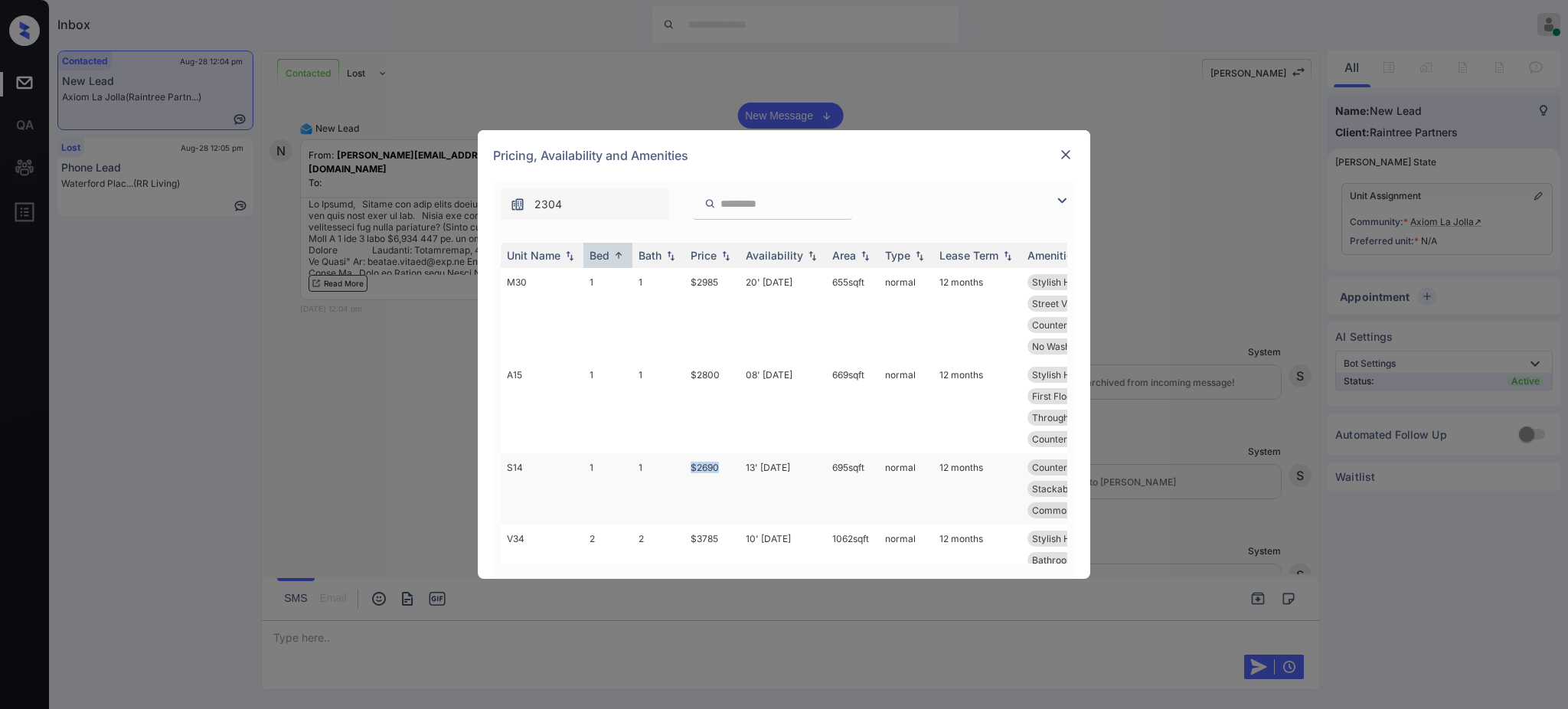
drag, startPoint x: 681, startPoint y: 467, endPoint x: 750, endPoint y: 469, distance: 69.0
click at [727, 469] on tr "S14 1 1 $2690 13' Nov 25 695 sqft normal 12 months Countertops - G... First Flo…" at bounding box center [901, 489] width 800 height 71
copy tr "$2690"
click at [1063, 156] on img at bounding box center [1066, 155] width 15 height 15
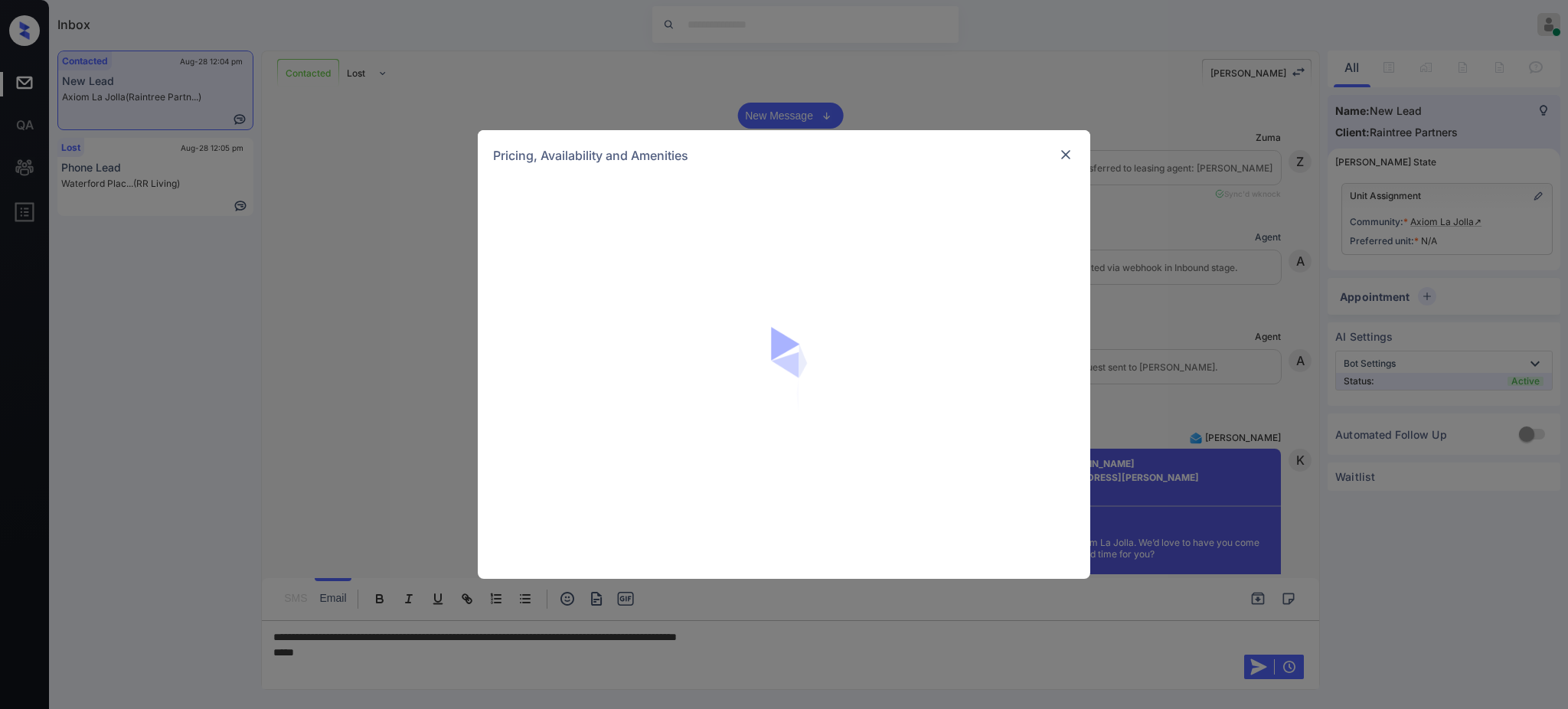
scroll to position [616, 0]
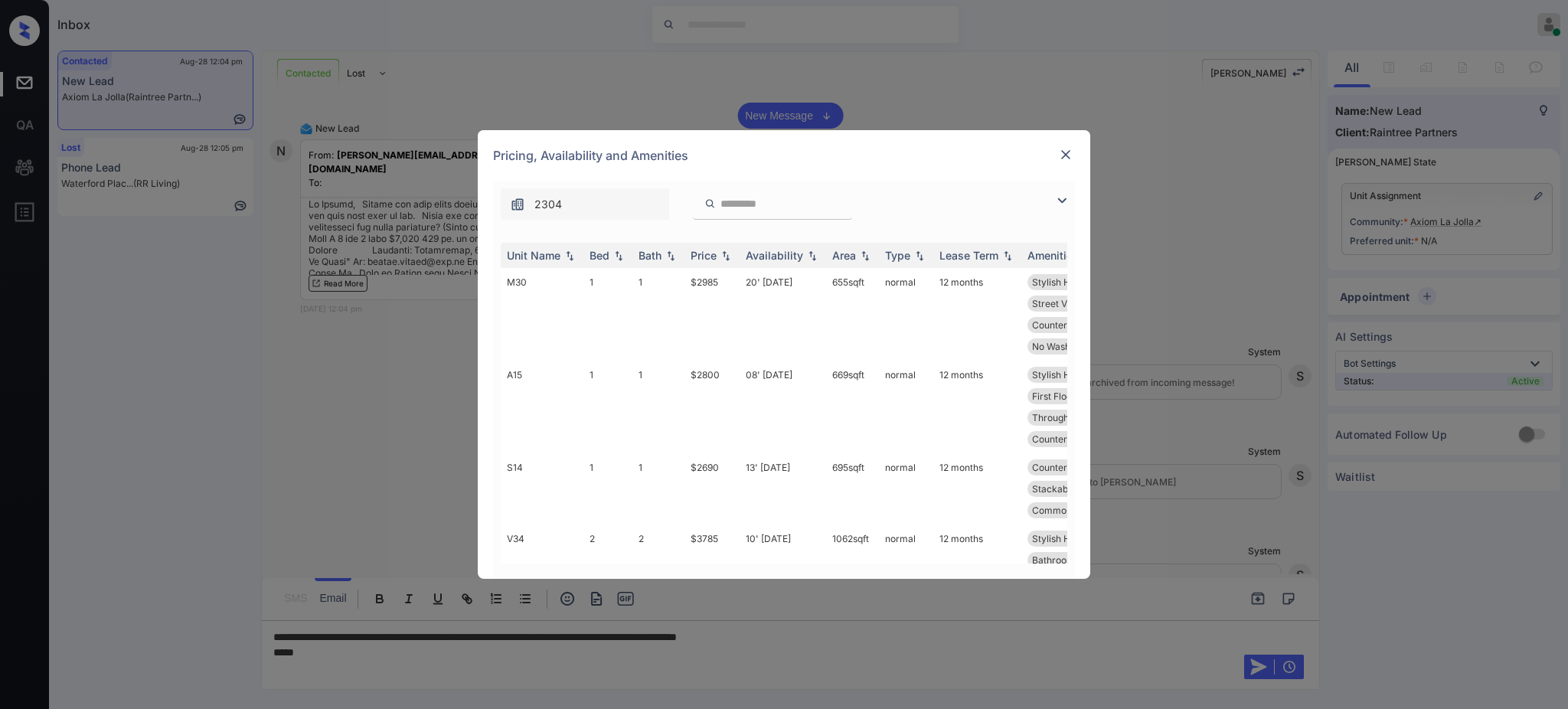
click at [1062, 152] on img at bounding box center [1066, 155] width 15 height 15
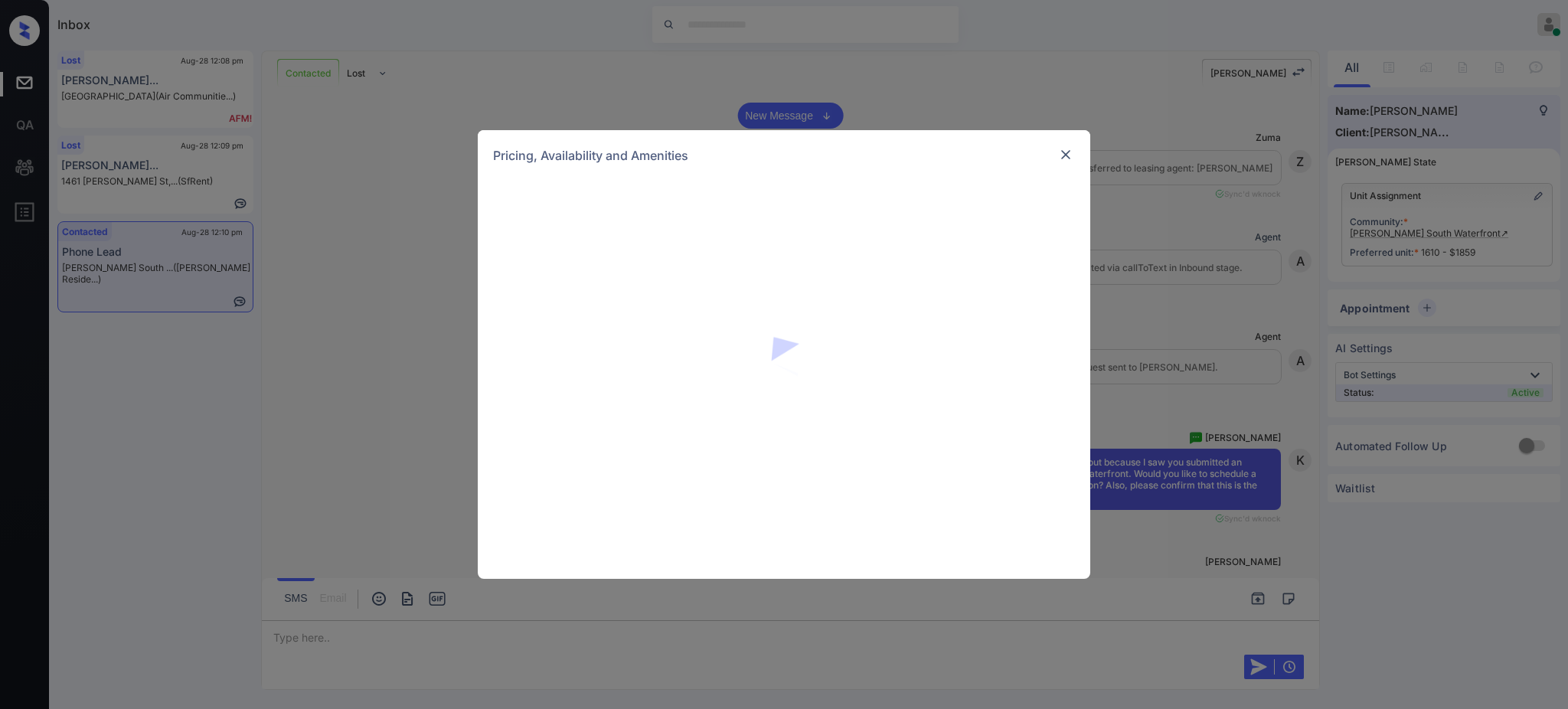
scroll to position [511, 0]
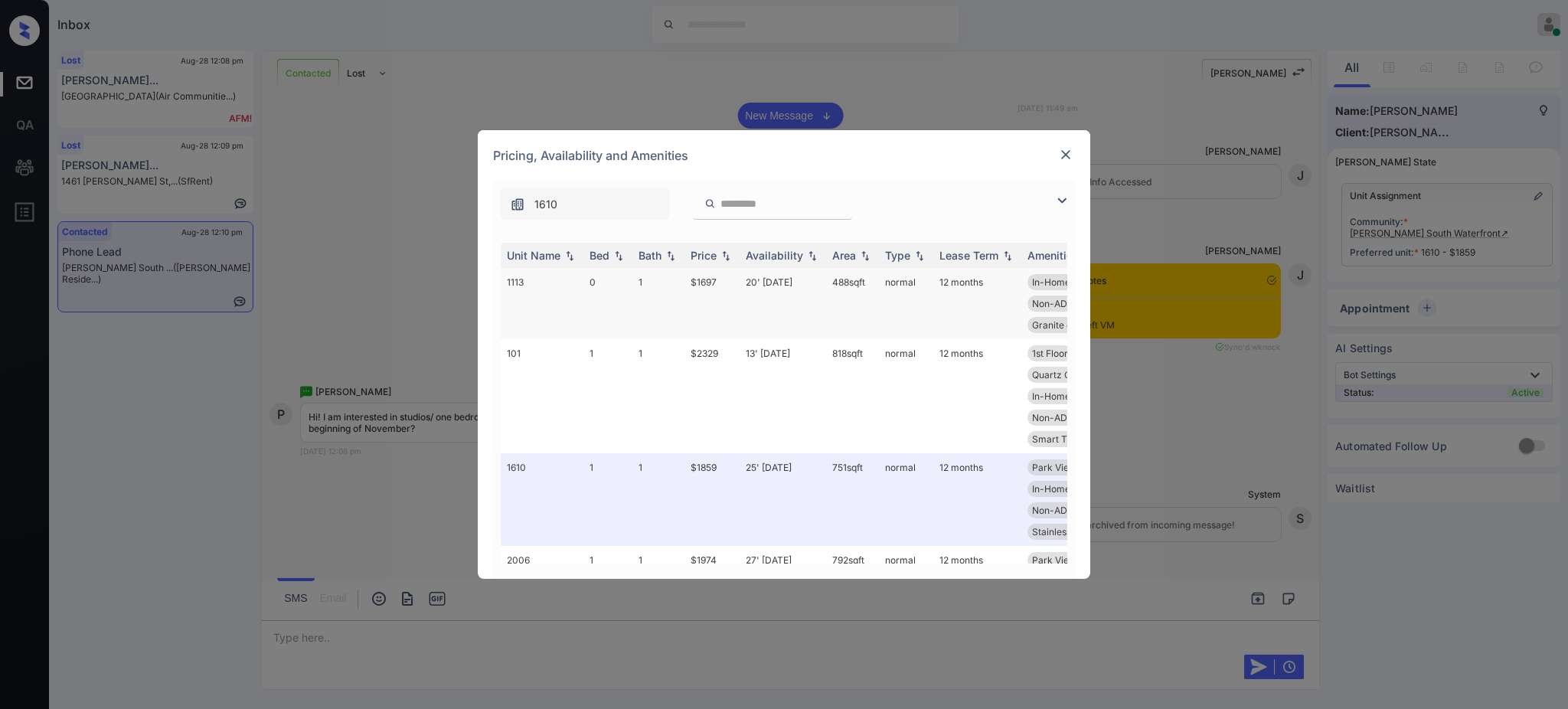
click at [604, 270] on td "0" at bounding box center [607, 303] width 49 height 71
click at [602, 255] on div "Bed" at bounding box center [600, 255] width 20 height 13
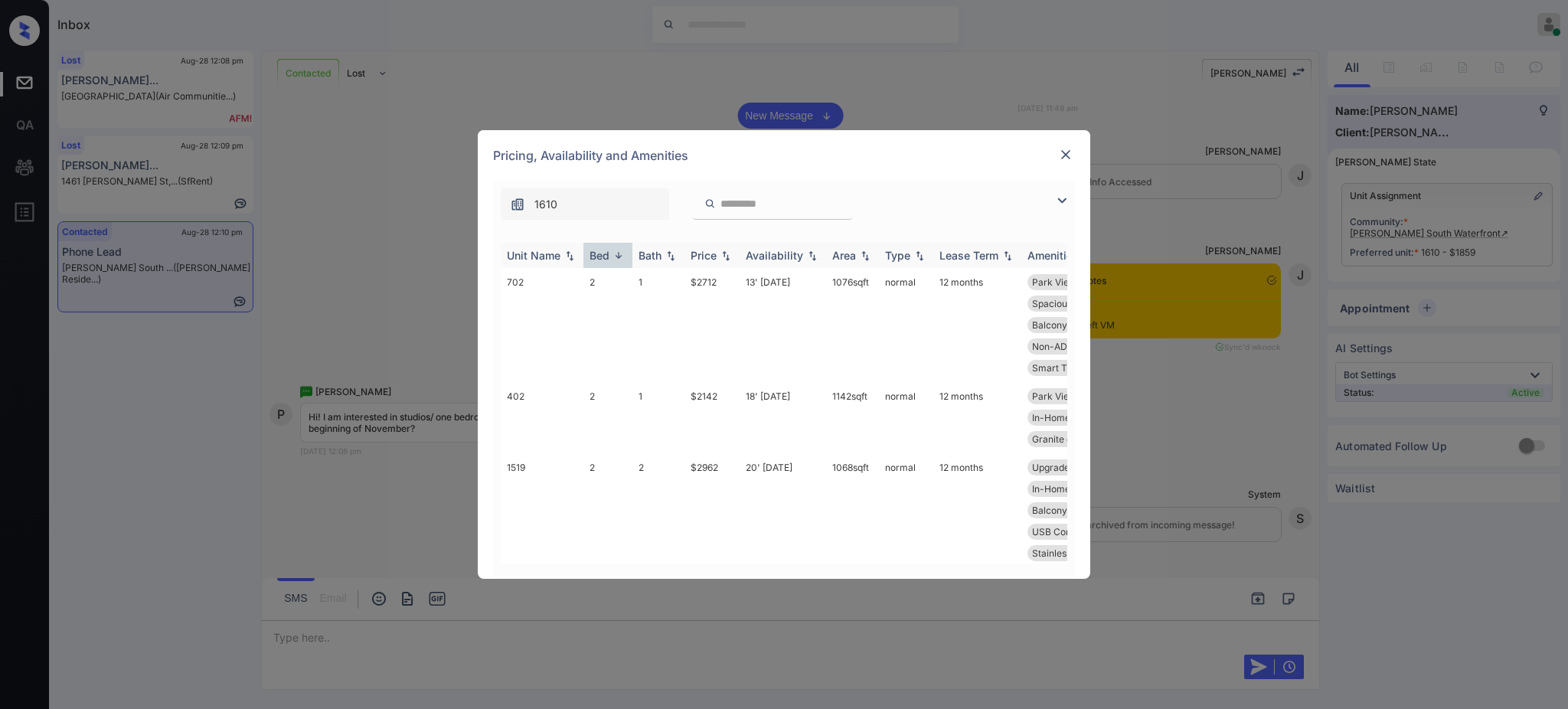
click at [602, 255] on div "Bed" at bounding box center [600, 255] width 20 height 13
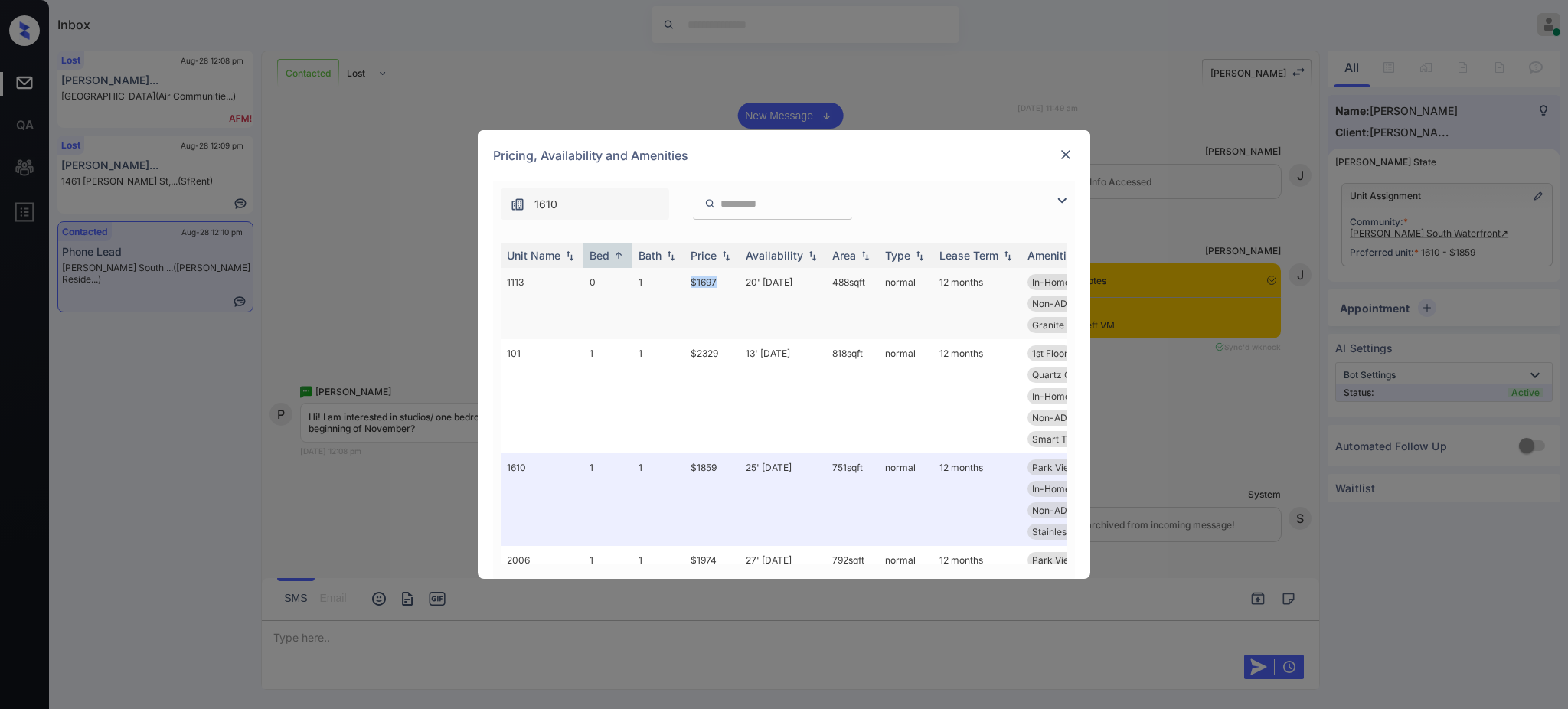
drag, startPoint x: 687, startPoint y: 283, endPoint x: 727, endPoint y: 289, distance: 40.4
click at [720, 283] on td "$1697" at bounding box center [712, 303] width 55 height 71
copy td "$1697"
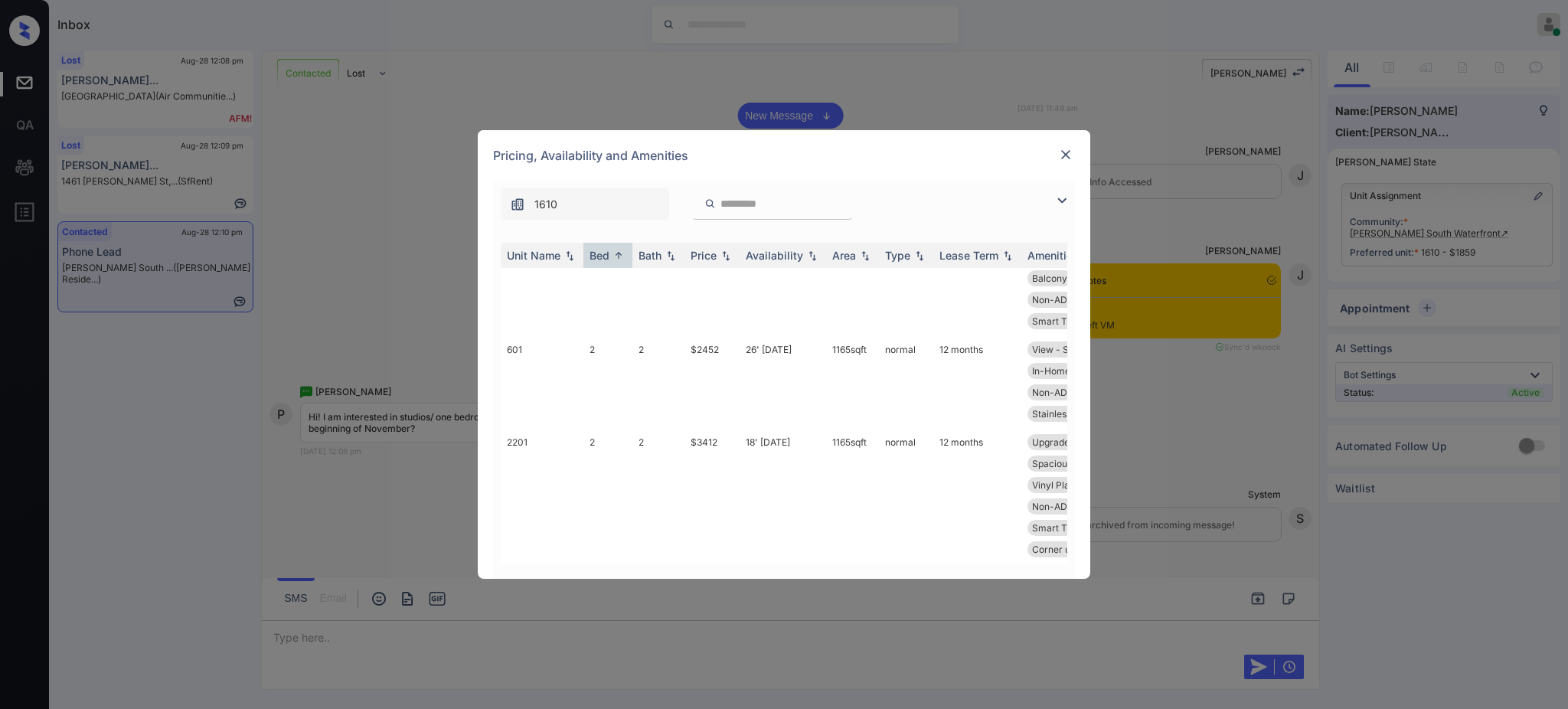
scroll to position [1559, 0]
click at [1068, 147] on img at bounding box center [1066, 155] width 15 height 15
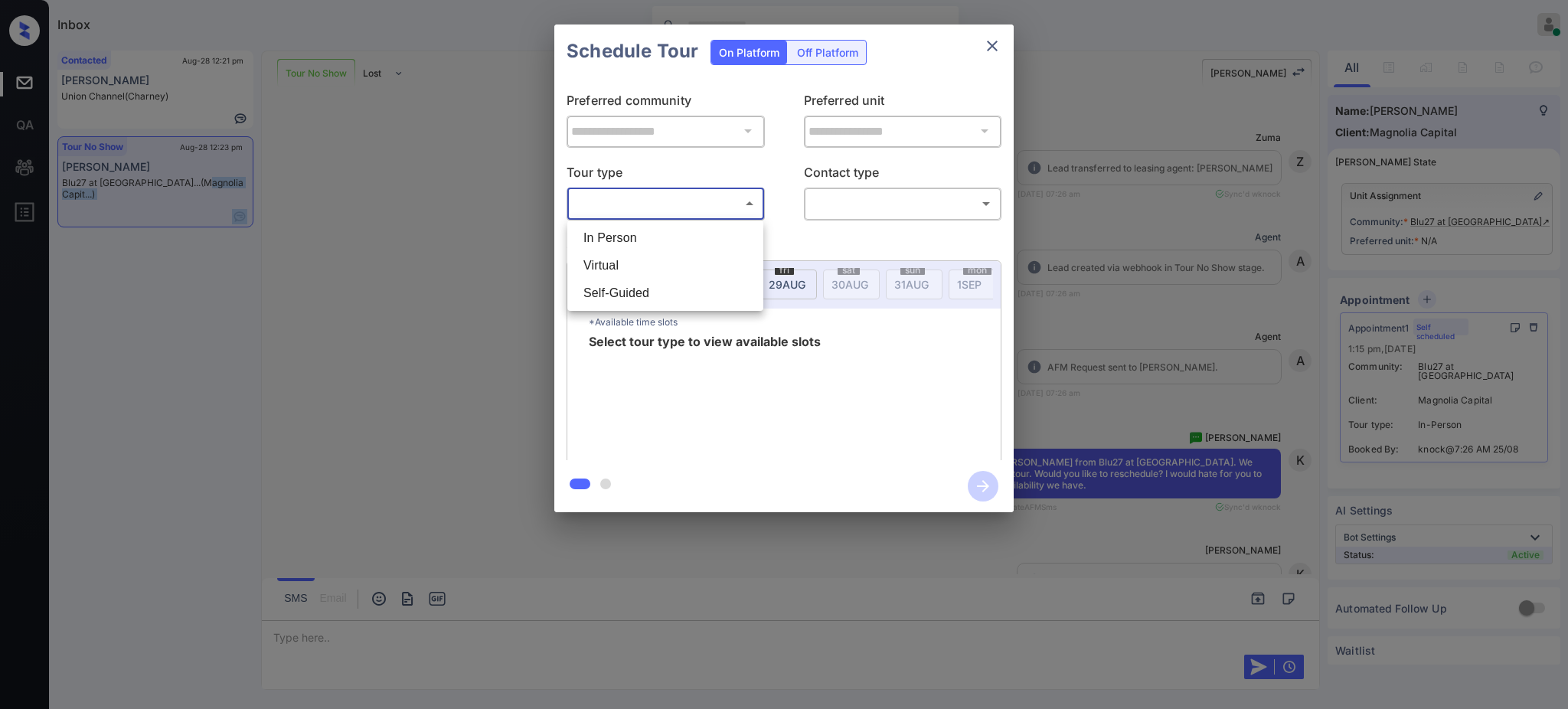
scroll to position [5669, 0]
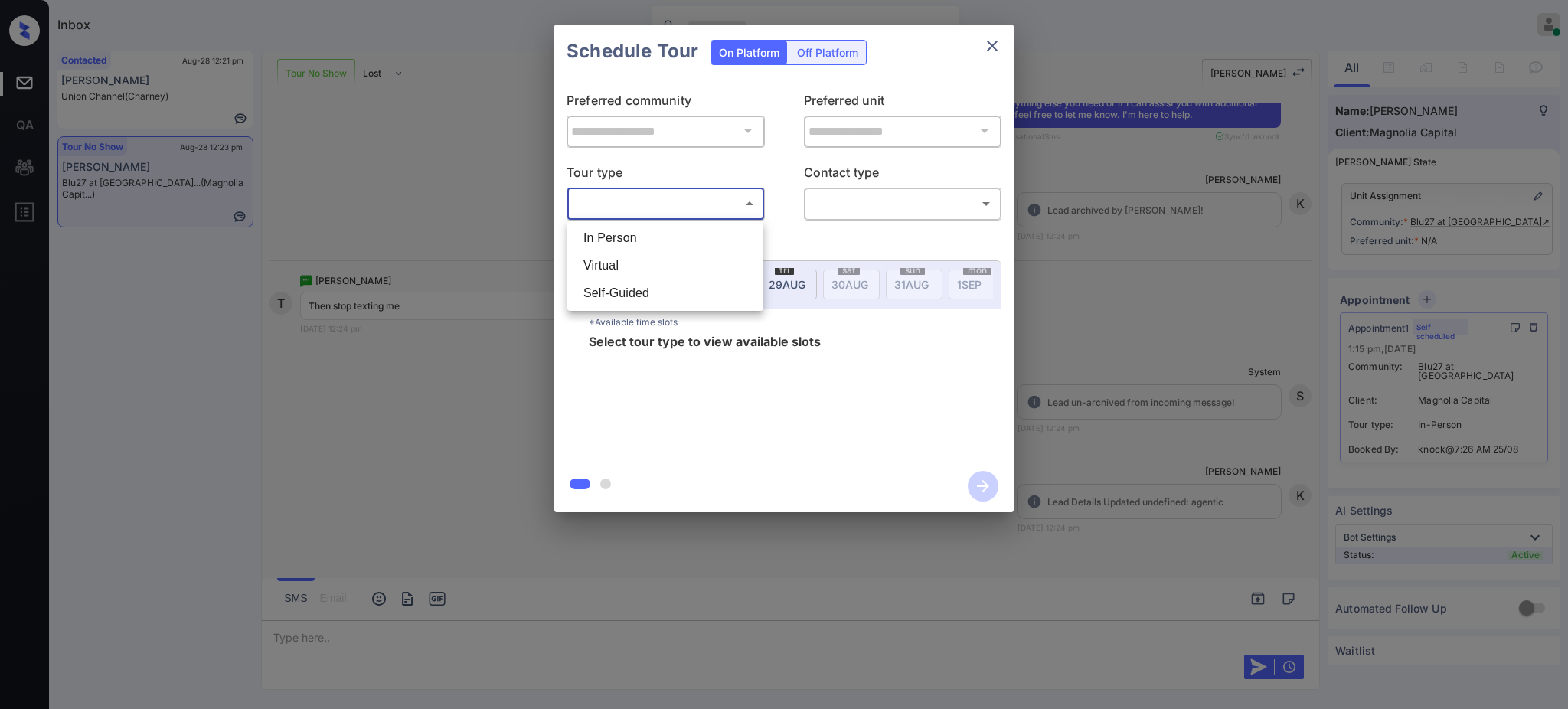
click at [985, 42] on div at bounding box center [784, 354] width 1568 height 709
click at [994, 49] on icon "close" at bounding box center [992, 46] width 18 height 18
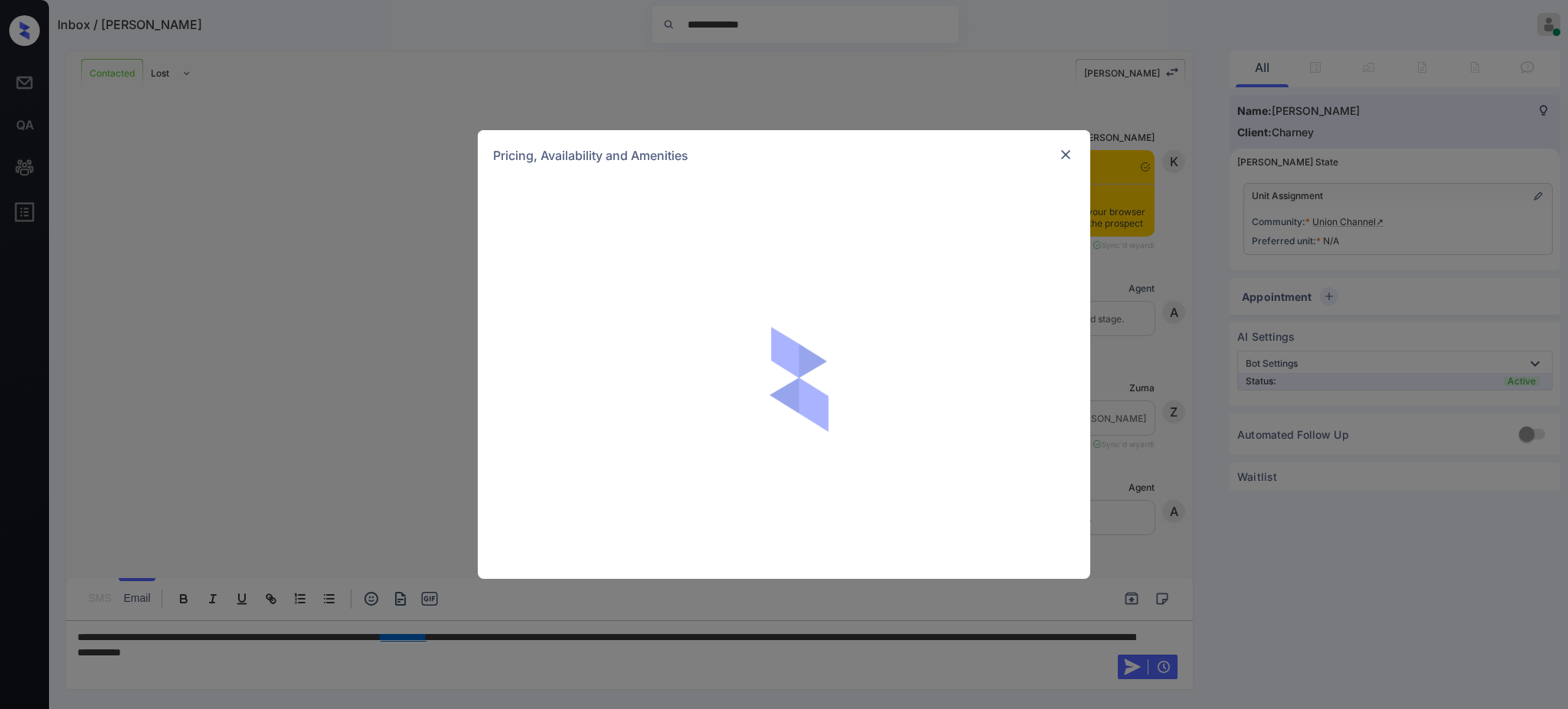
scroll to position [622, 0]
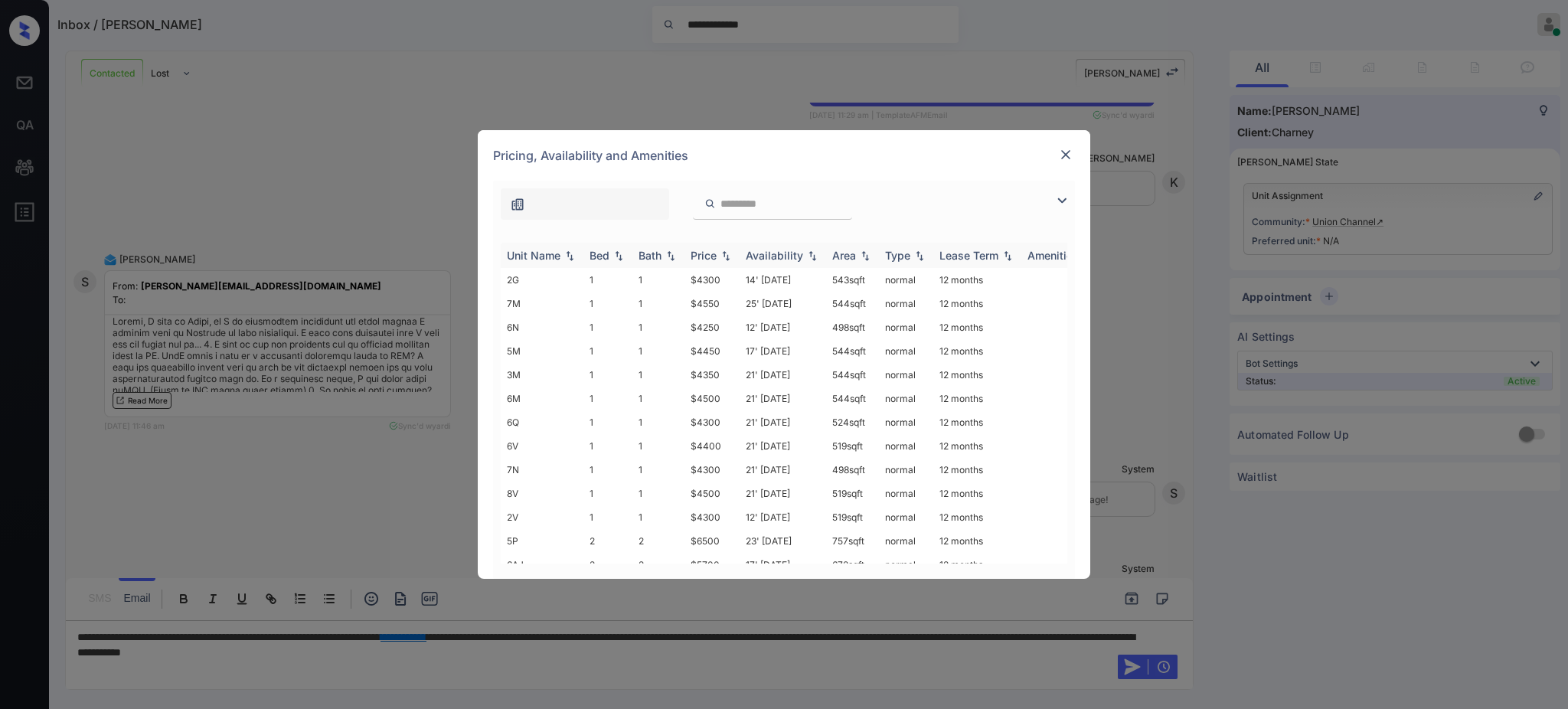
click at [603, 259] on div "Bed" at bounding box center [600, 255] width 20 height 13
drag, startPoint x: 682, startPoint y: 279, endPoint x: 728, endPoint y: 279, distance: 46.0
click at [728, 279] on tr "3K 3 2 $7650 01' Feb 25 970 sqft normal 12 months" at bounding box center [901, 280] width 800 height 23
copy tr "$7650"
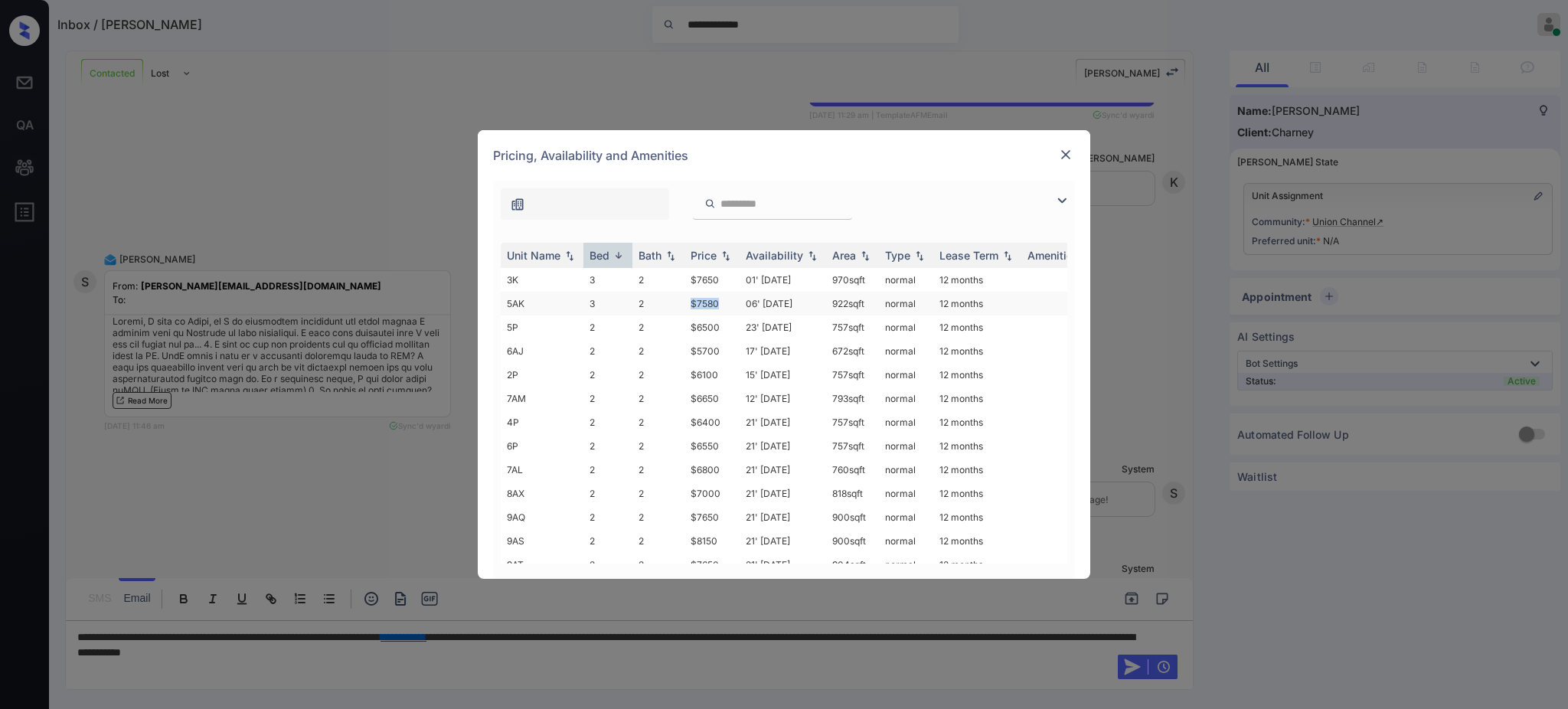
drag, startPoint x: 668, startPoint y: 305, endPoint x: 725, endPoint y: 300, distance: 57.2
click at [724, 300] on tr "5AK 3 2 $7580 06' Jun 25 922 sqft normal 12 months" at bounding box center [901, 304] width 800 height 23
drag, startPoint x: 667, startPoint y: 275, endPoint x: 778, endPoint y: 274, distance: 111.0
click at [731, 274] on tr "3K 3 2 $7650 01' Feb 25 970 sqft normal 12 months" at bounding box center [901, 280] width 800 height 23
copy tr "$7650"
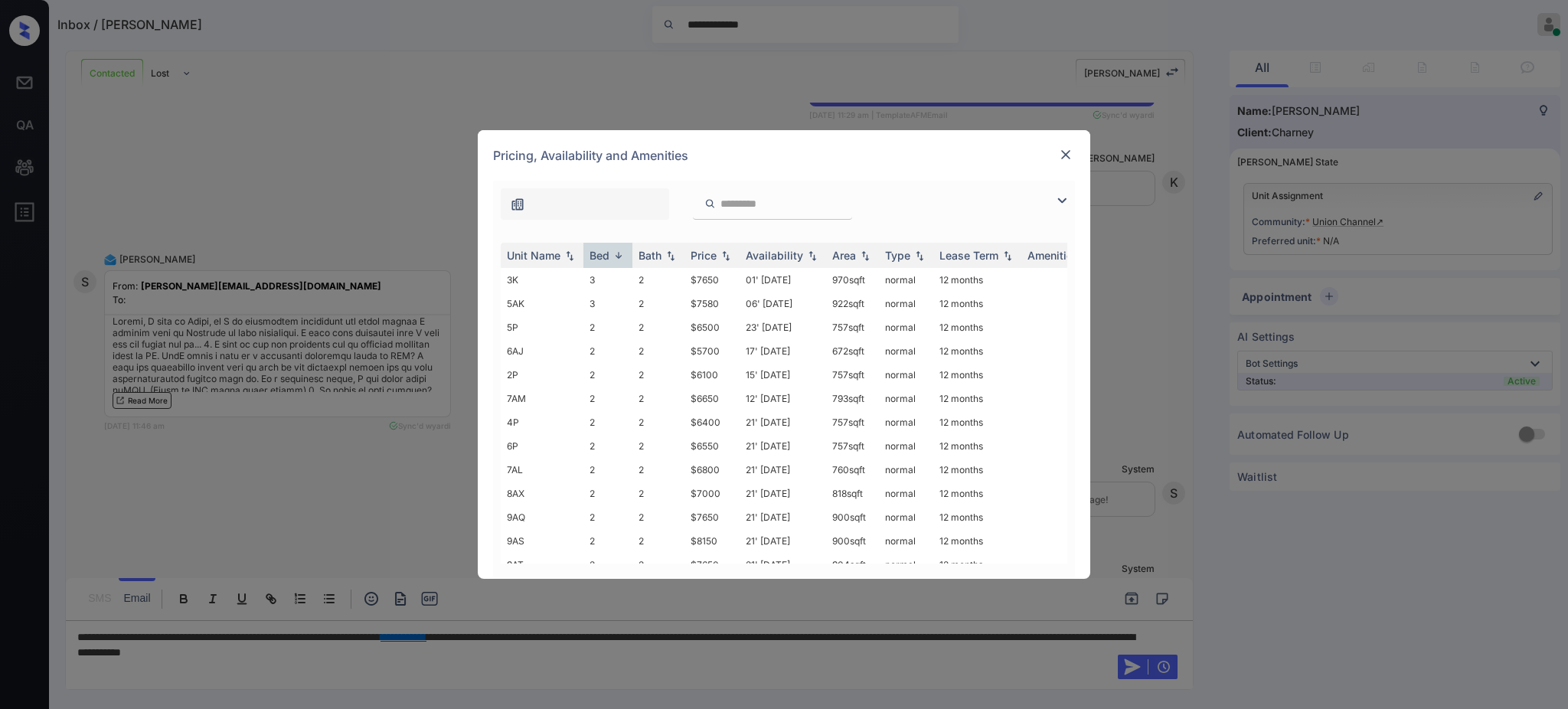
click at [1057, 152] on div at bounding box center [1066, 155] width 18 height 18
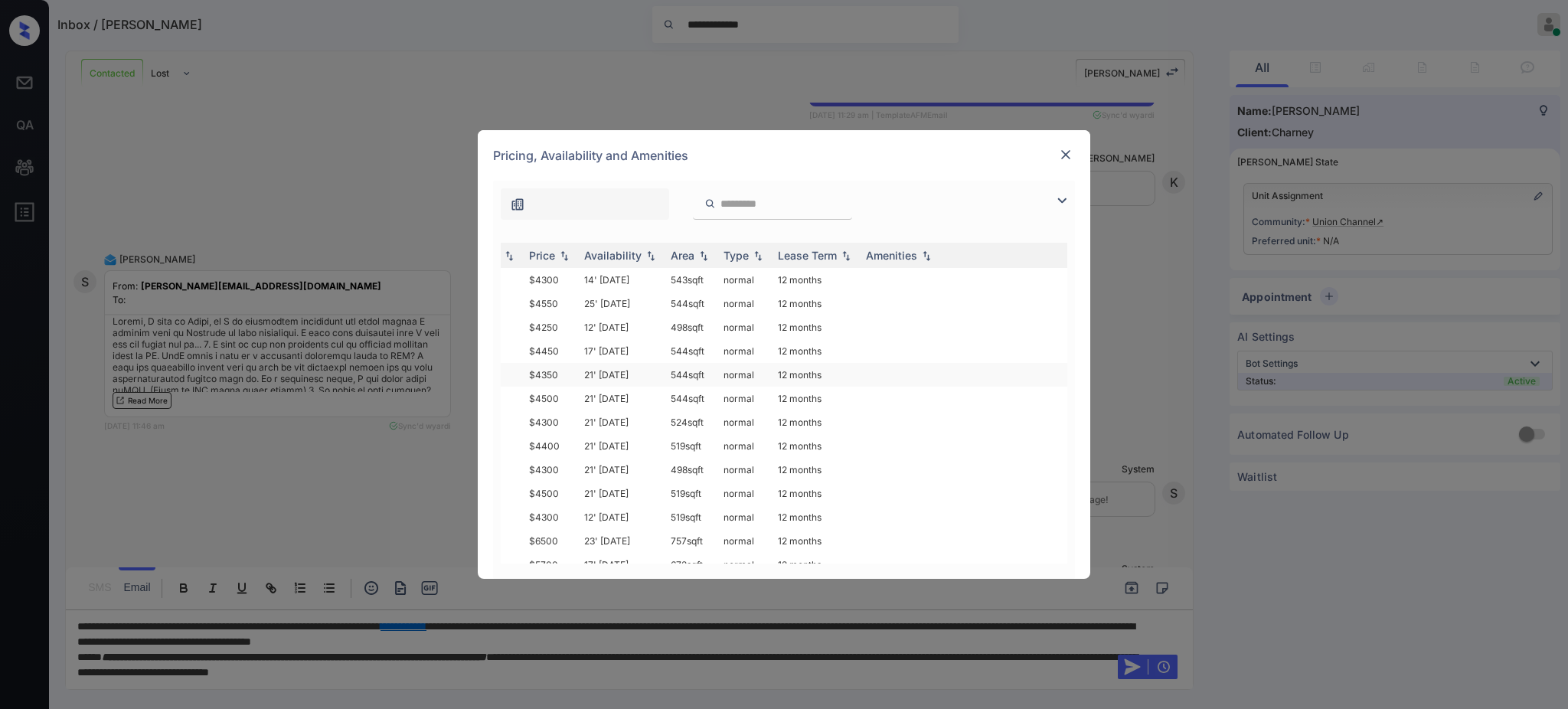
scroll to position [0, 175]
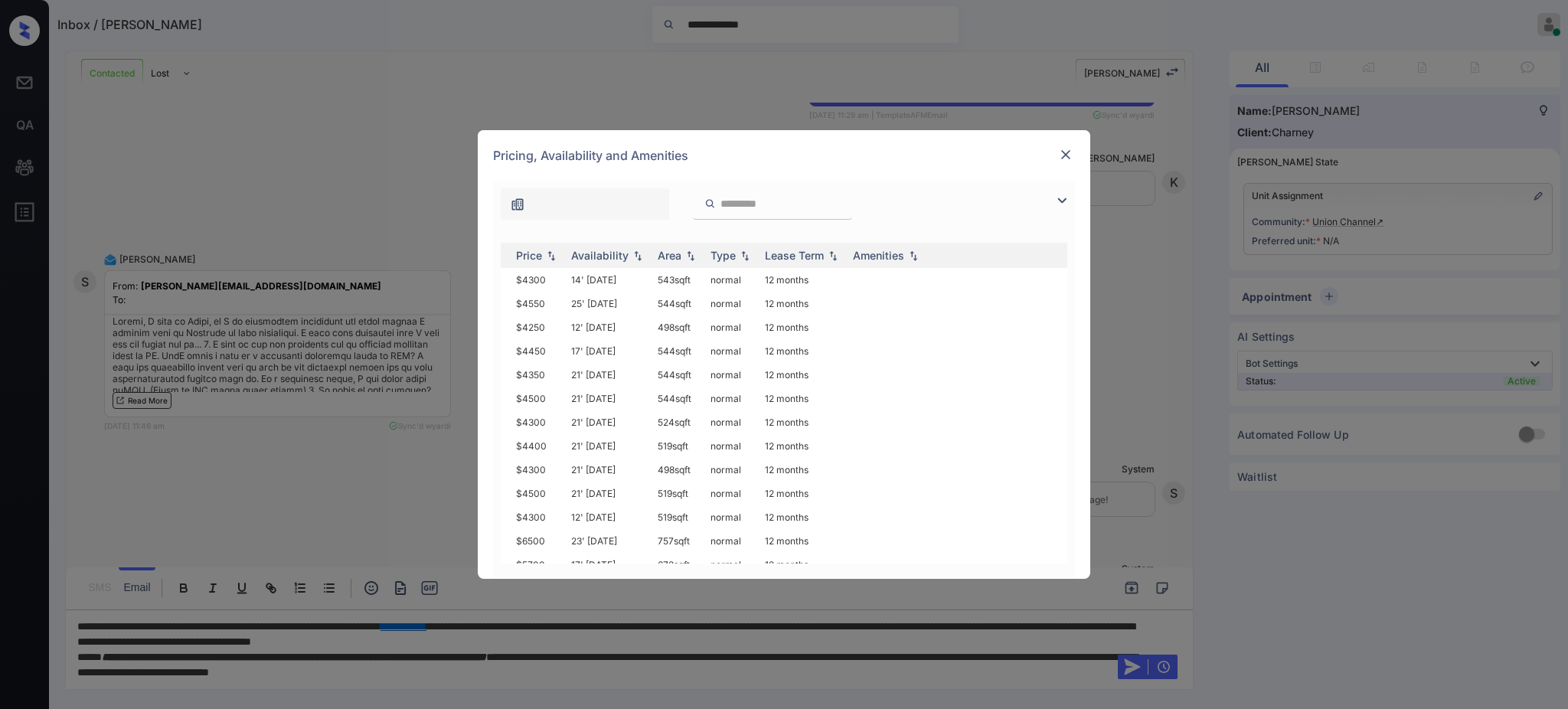
click at [1069, 151] on img at bounding box center [1066, 155] width 15 height 15
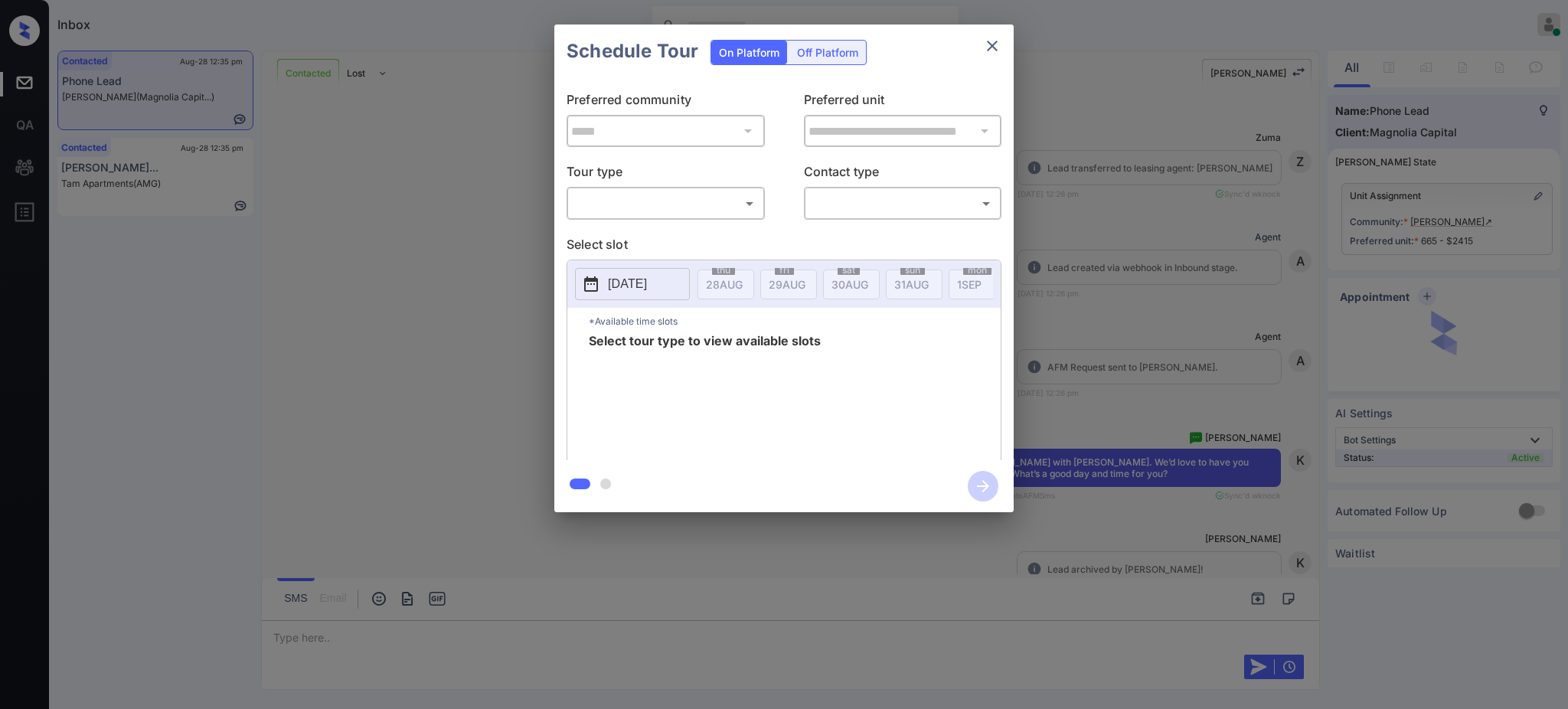
scroll to position [1310, 0]
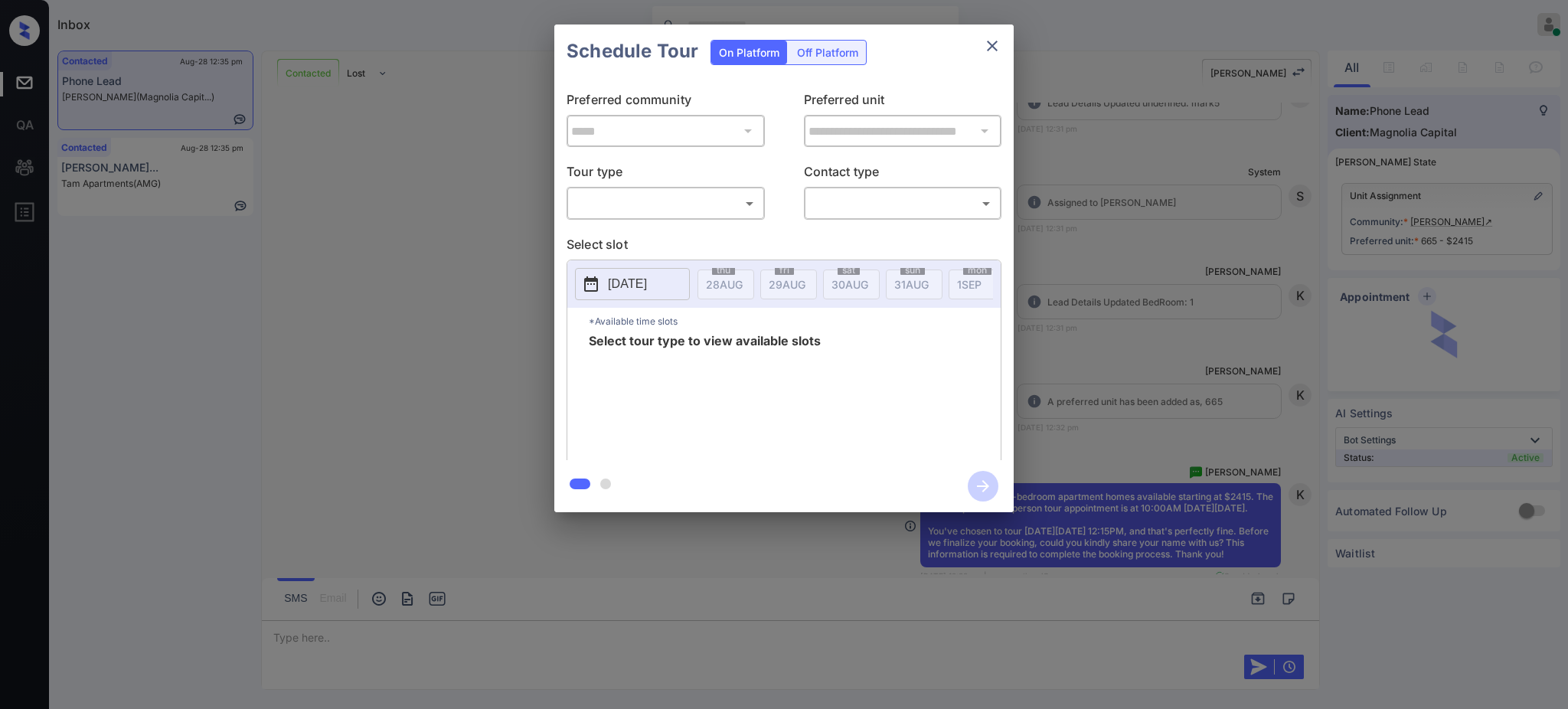
click at [608, 207] on body "Inbox Ajay Kumar Online Set yourself offline Set yourself on break Profile Swit…" at bounding box center [784, 354] width 1568 height 709
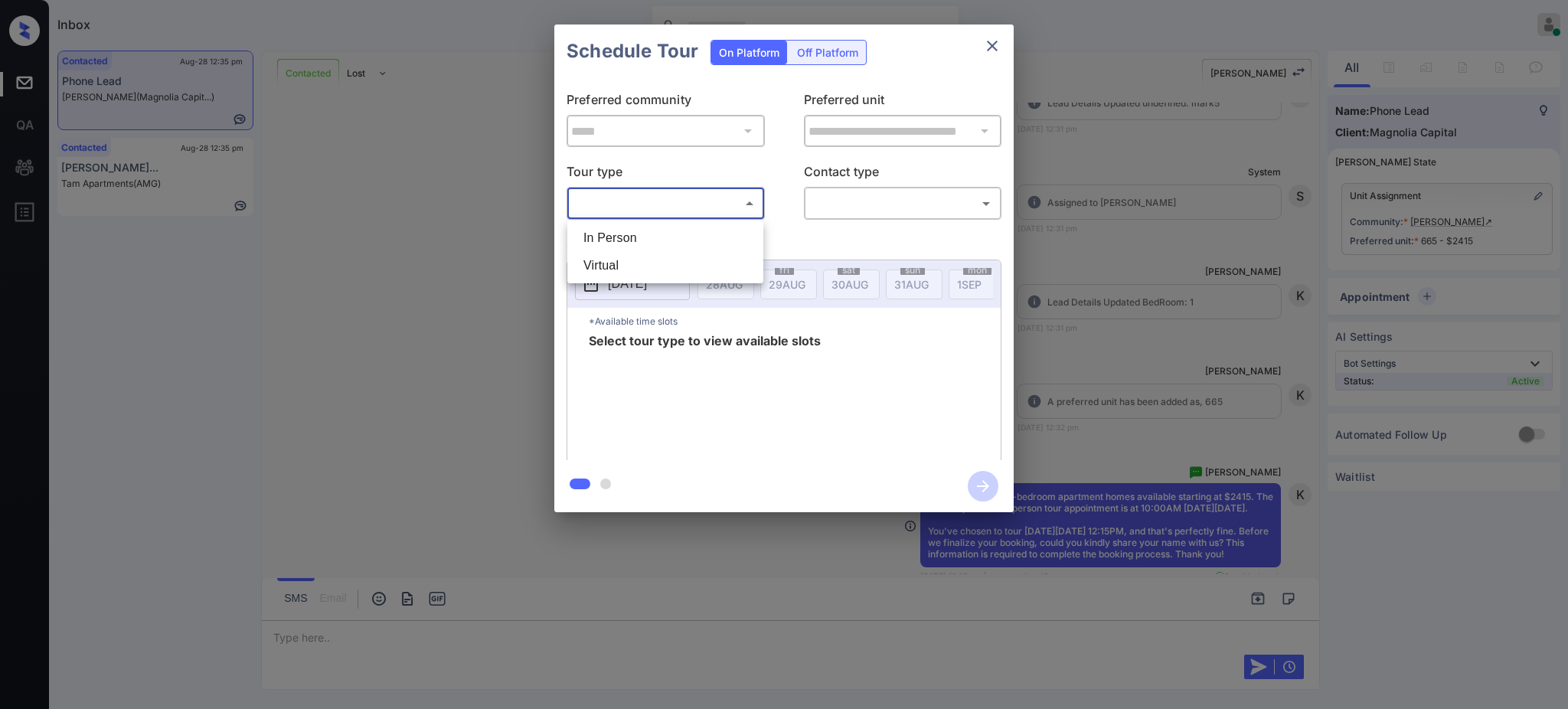
click at [612, 239] on li "In Person" at bounding box center [665, 238] width 188 height 28
type input "********"
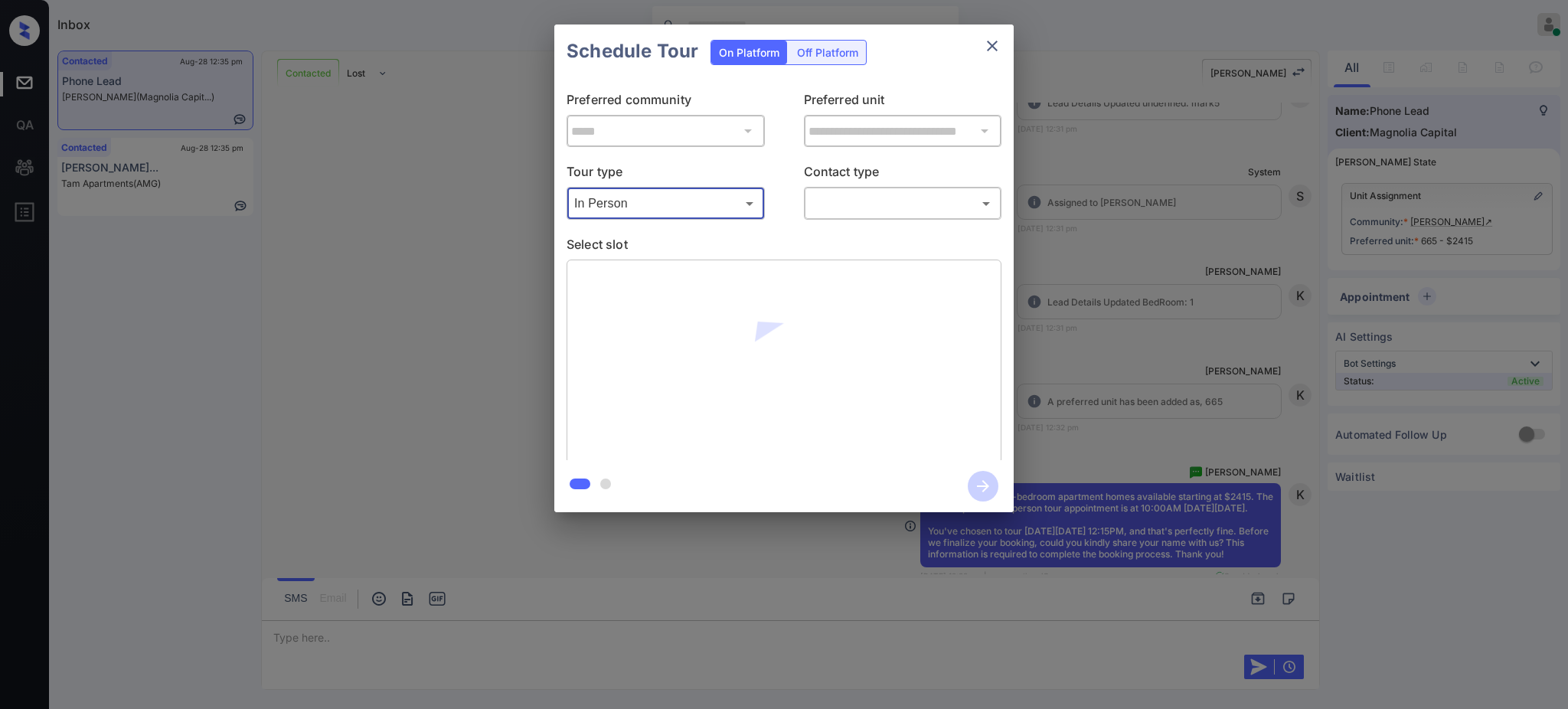
click at [838, 203] on body "Inbox Ajay Kumar Online Set yourself offline Set yourself on break Profile Swit…" at bounding box center [784, 354] width 1568 height 709
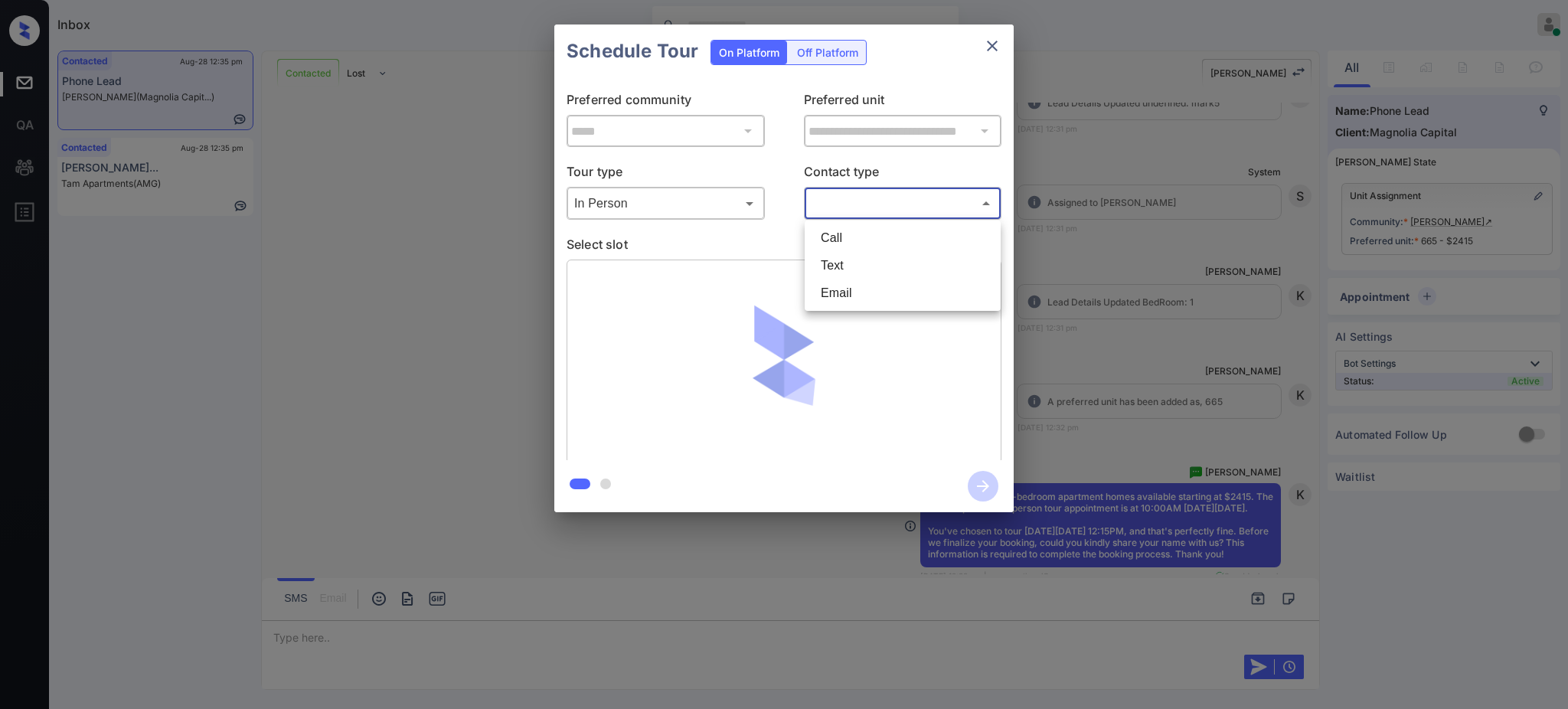
click at [837, 263] on li "Text" at bounding box center [902, 265] width 188 height 28
type input "****"
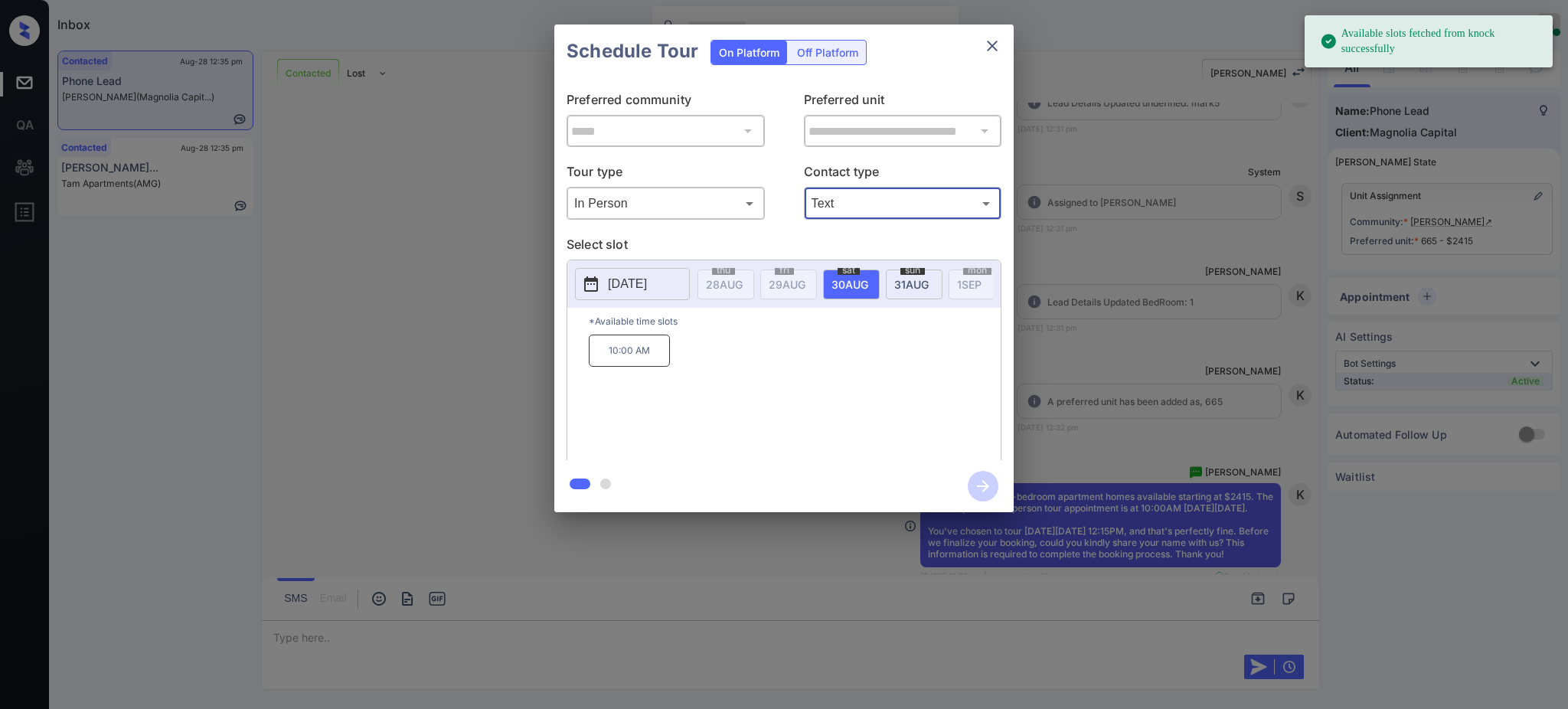
click at [628, 290] on p "2025-08-30" at bounding box center [628, 285] width 39 height 18
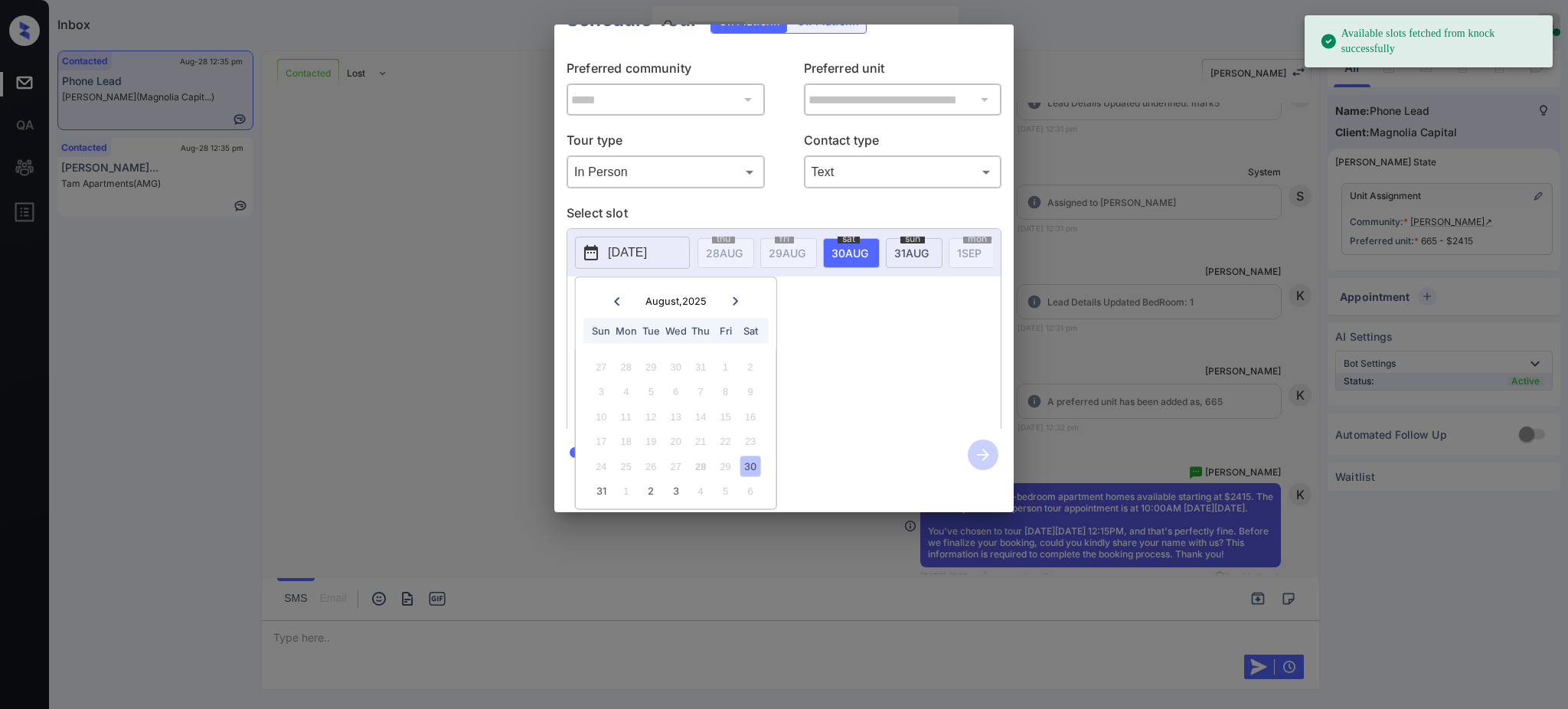
scroll to position [50, 0]
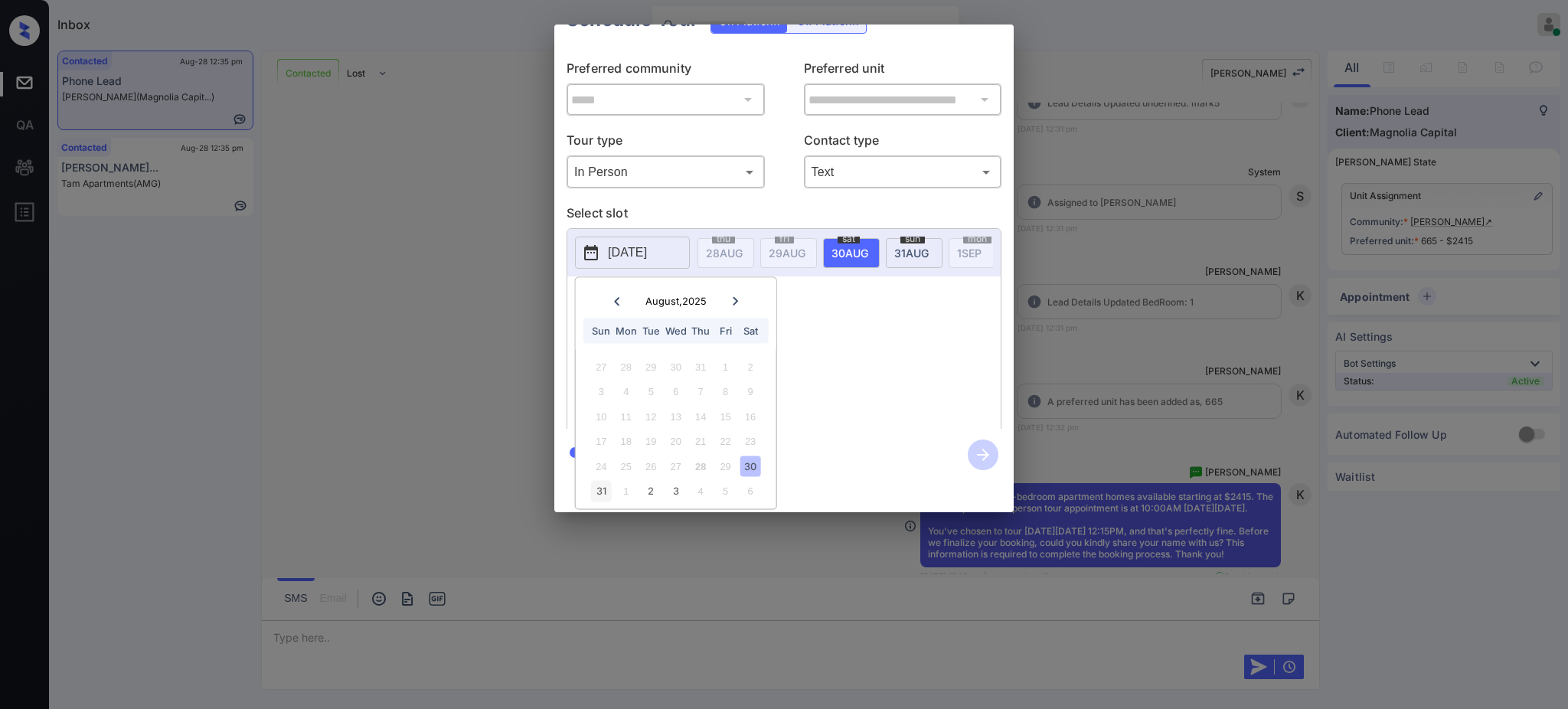
click at [597, 481] on div "31" at bounding box center [602, 491] width 21 height 21
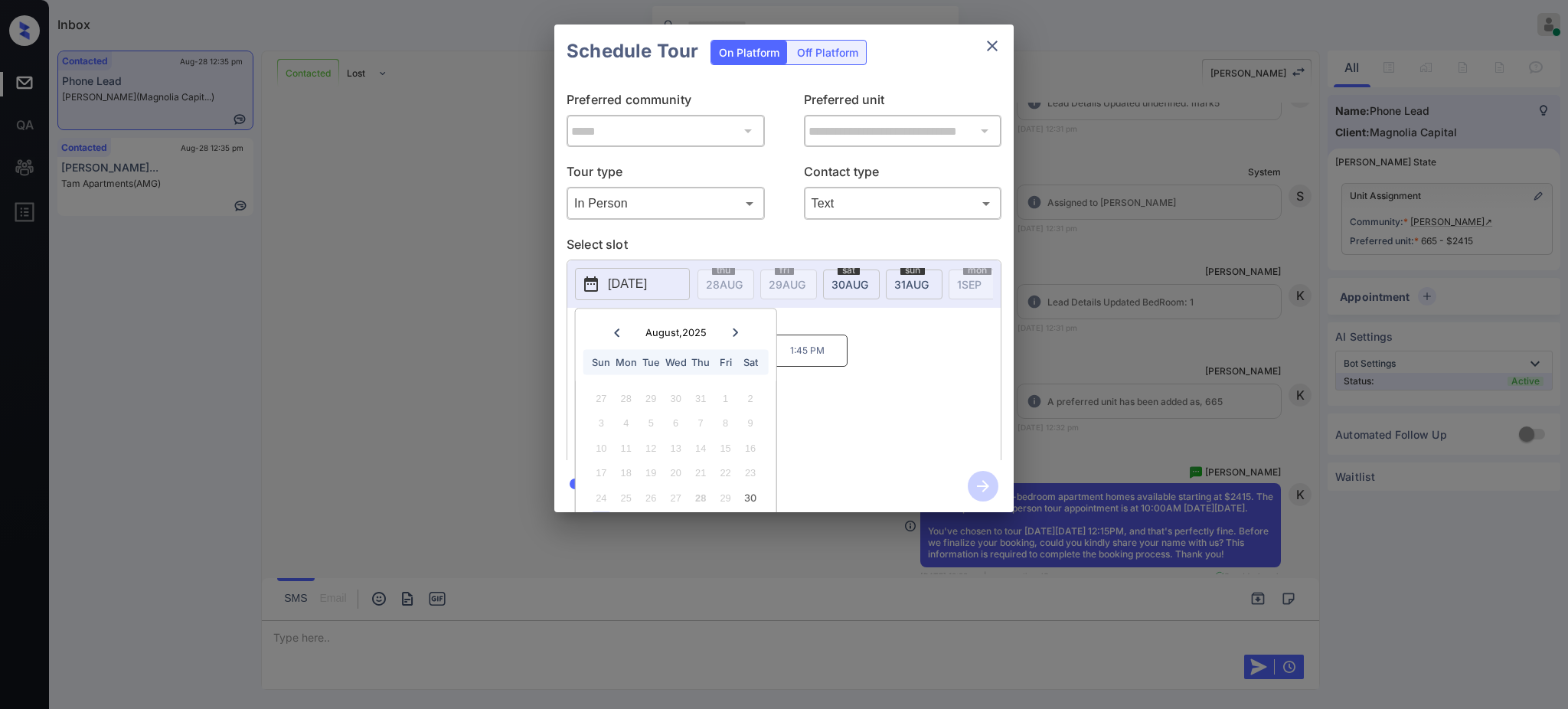
click at [843, 374] on div "11:15 AM 12:15 PM 1:45 PM" at bounding box center [795, 396] width 412 height 122
click at [980, 37] on button "close" at bounding box center [992, 46] width 31 height 31
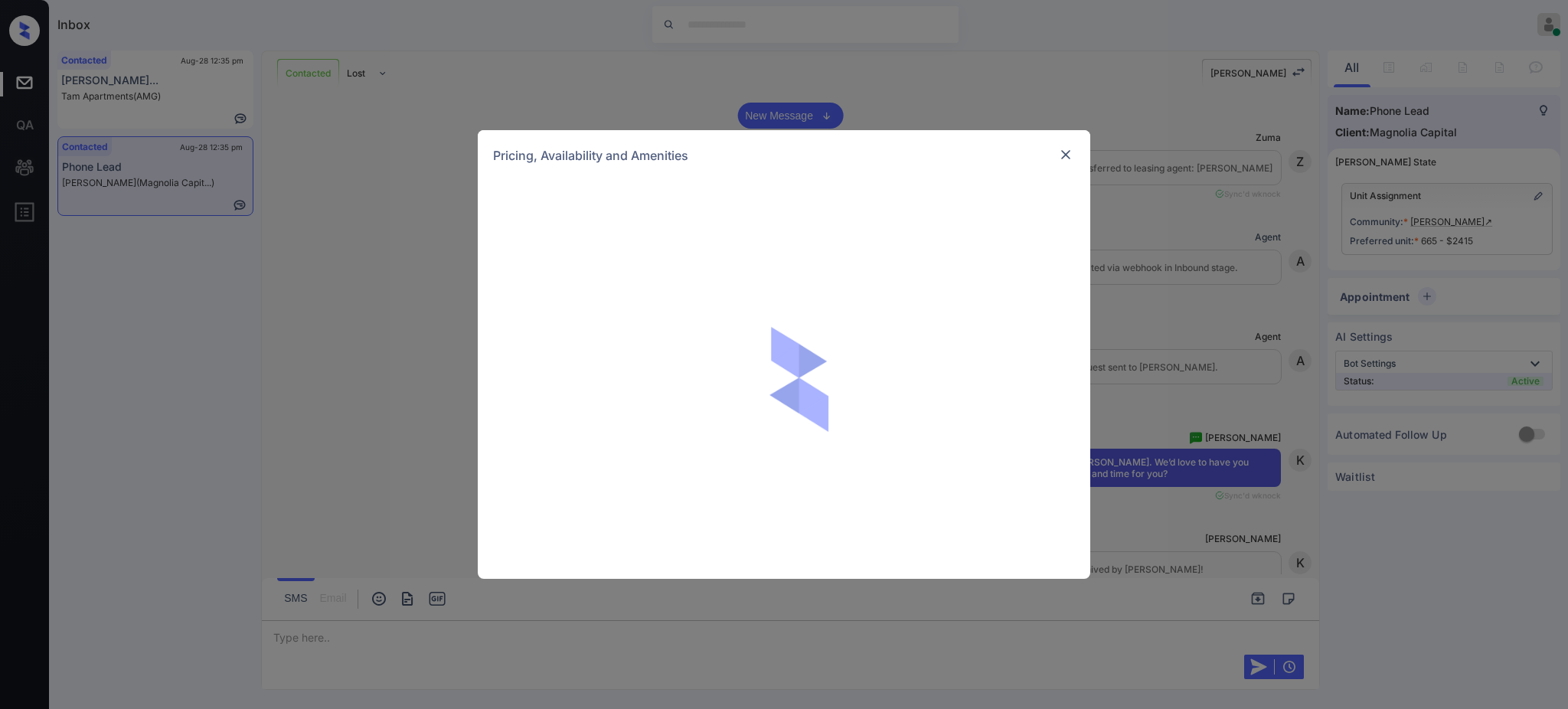
scroll to position [1719, 0]
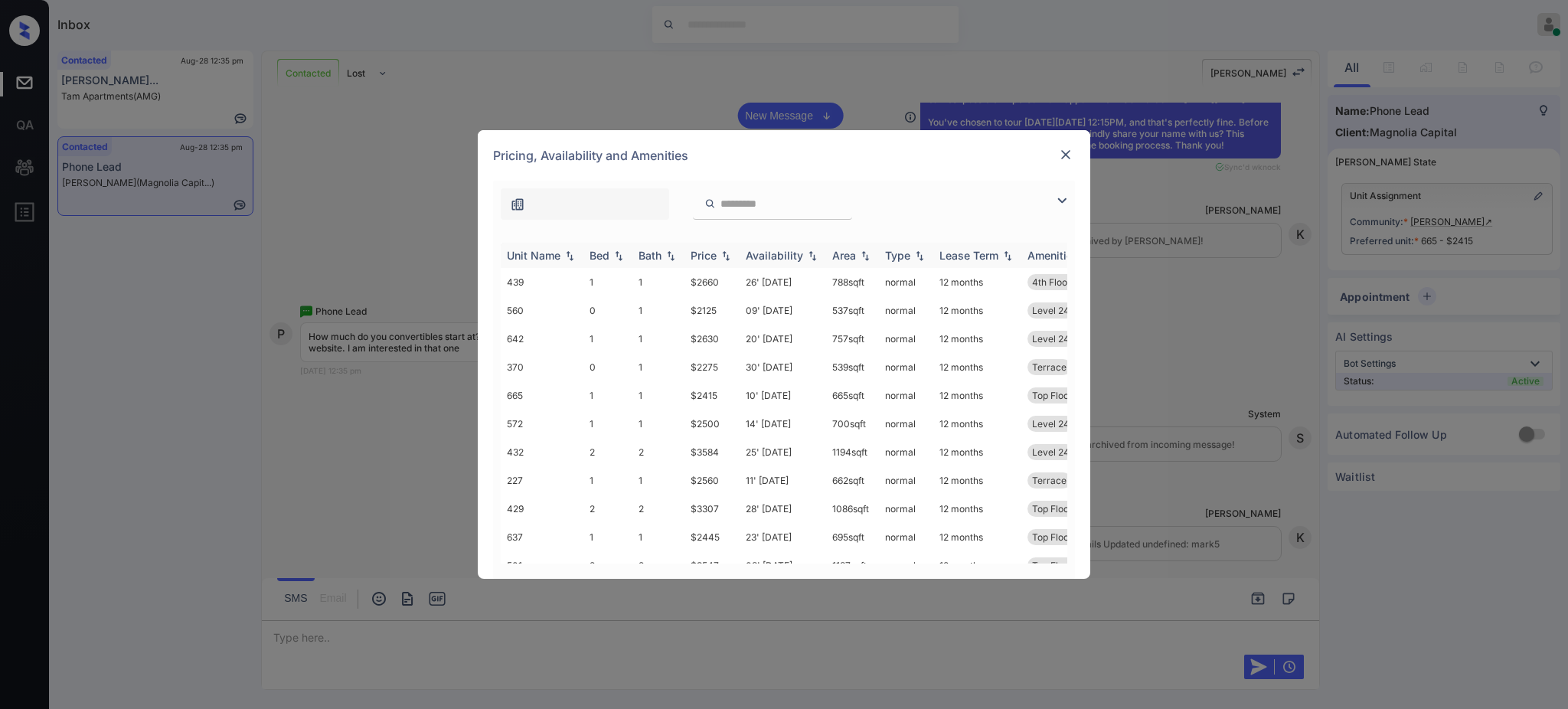
click at [587, 249] on th "Bed" at bounding box center [607, 255] width 49 height 25
click at [612, 244] on th "Bed" at bounding box center [607, 255] width 49 height 25
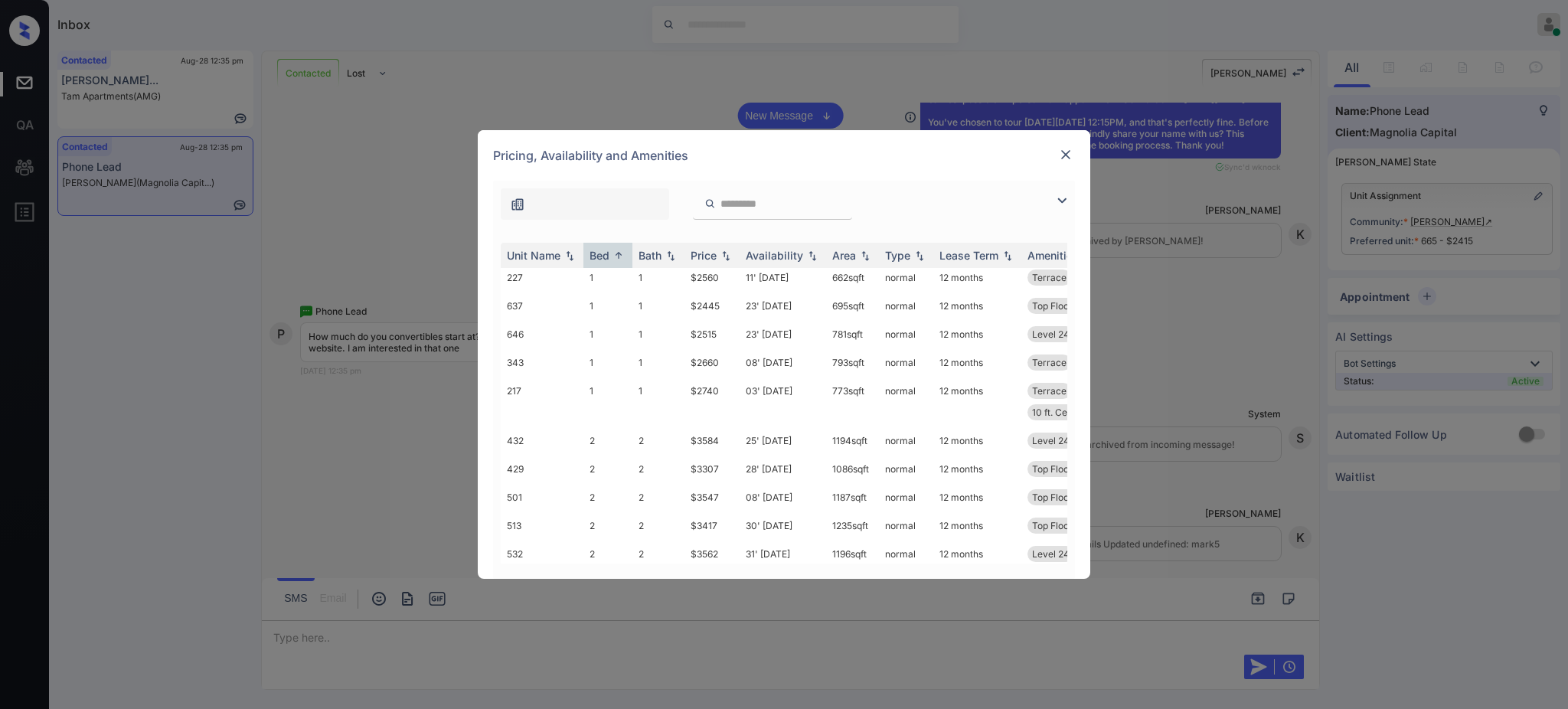
scroll to position [306, 0]
click at [1068, 152] on img at bounding box center [1066, 155] width 15 height 15
